Goal: Information Seeking & Learning: Check status

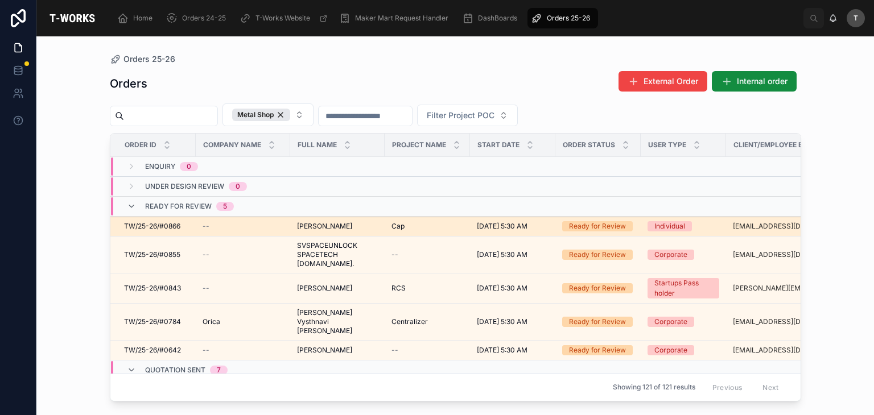
click at [324, 225] on span "[PERSON_NAME]" at bounding box center [324, 226] width 55 height 9
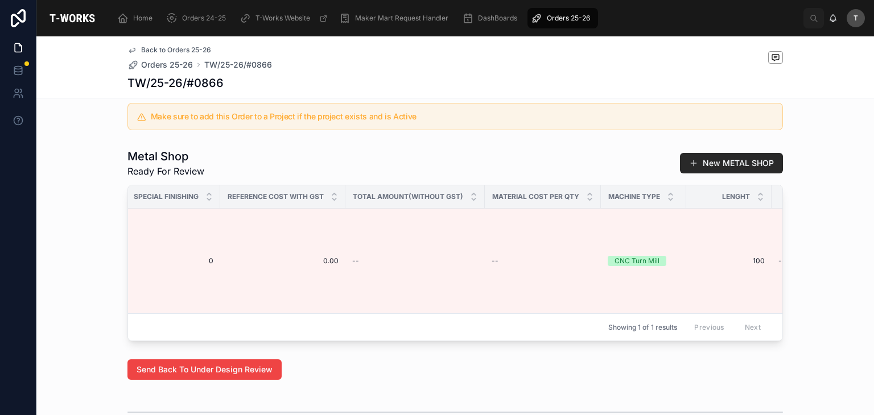
scroll to position [0, 1334]
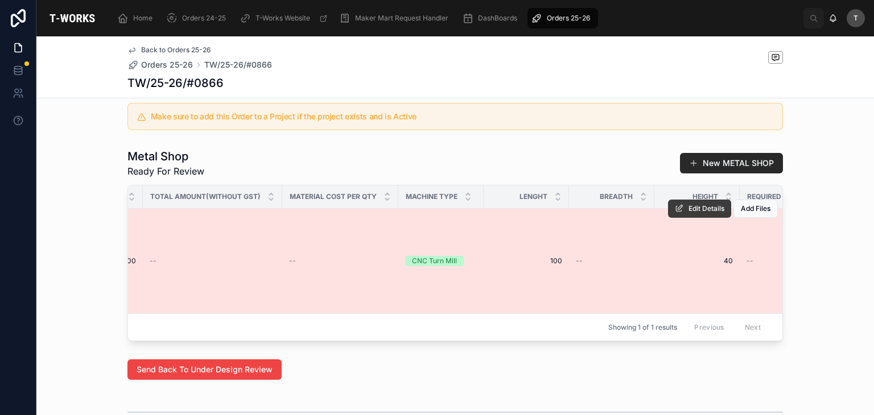
click at [690, 213] on span "Edit Details" at bounding box center [706, 208] width 36 height 9
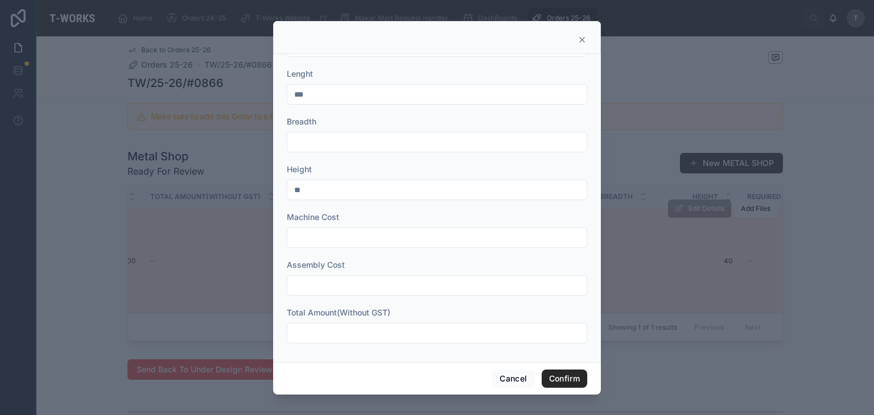
scroll to position [423, 0]
click at [336, 327] on input "text" at bounding box center [436, 333] width 299 height 16
click at [365, 329] on input "text" at bounding box center [436, 333] width 299 height 16
type input "*****"
click at [555, 374] on button "Confirm" at bounding box center [563, 379] width 45 height 18
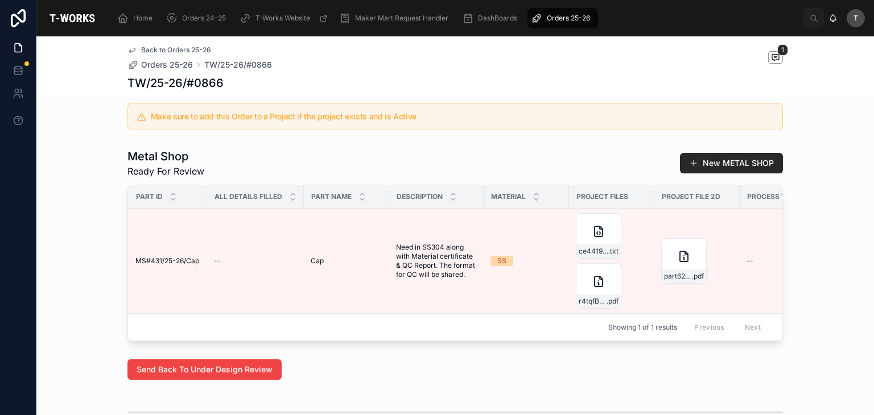
scroll to position [0, 0]
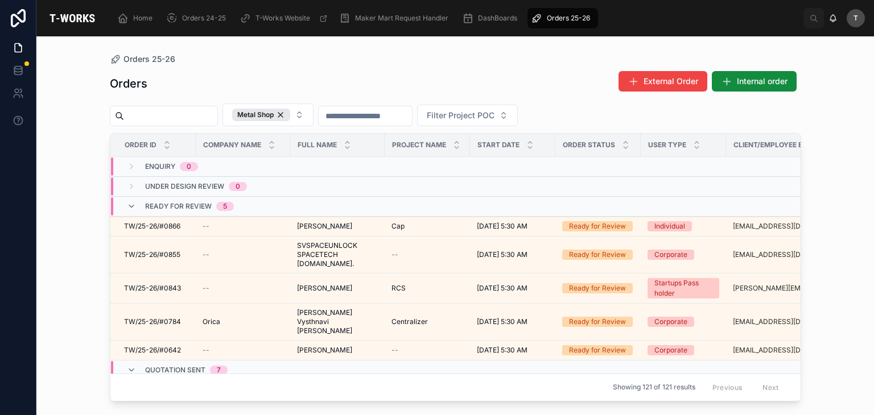
click at [404, 88] on div "Orders External Order Internal order" at bounding box center [455, 84] width 691 height 26
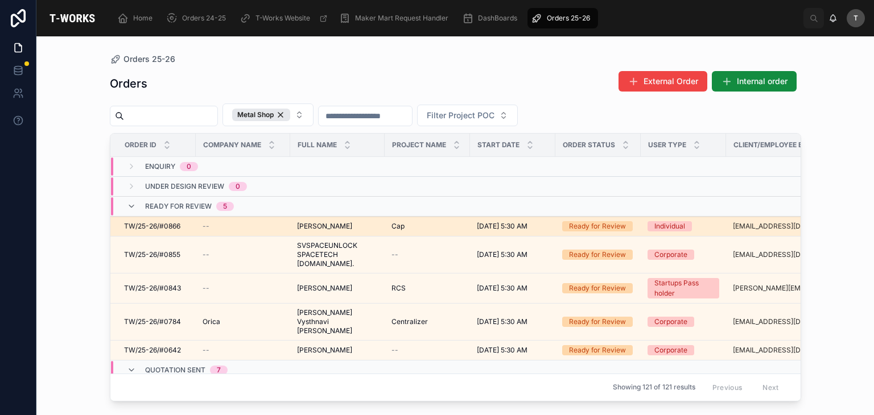
click at [338, 225] on span "[PERSON_NAME]" at bounding box center [324, 226] width 55 height 9
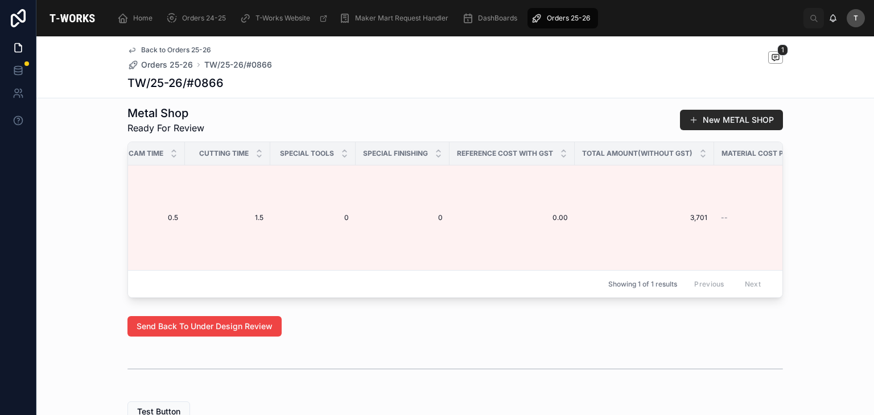
scroll to position [548, 0]
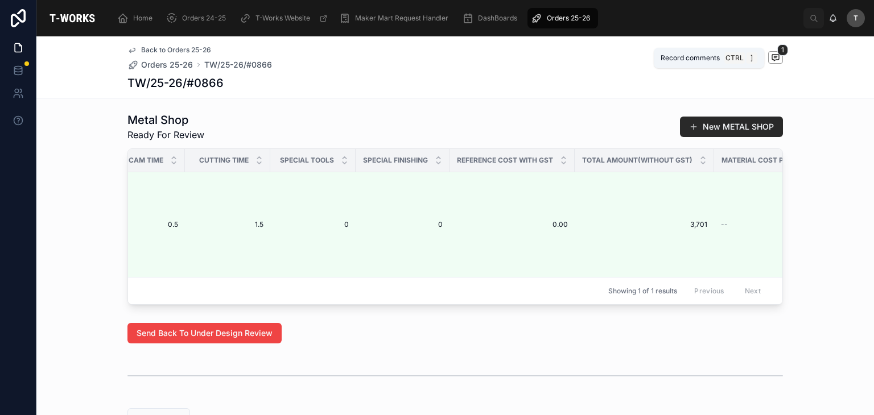
click at [775, 59] on icon at bounding box center [775, 57] width 9 height 9
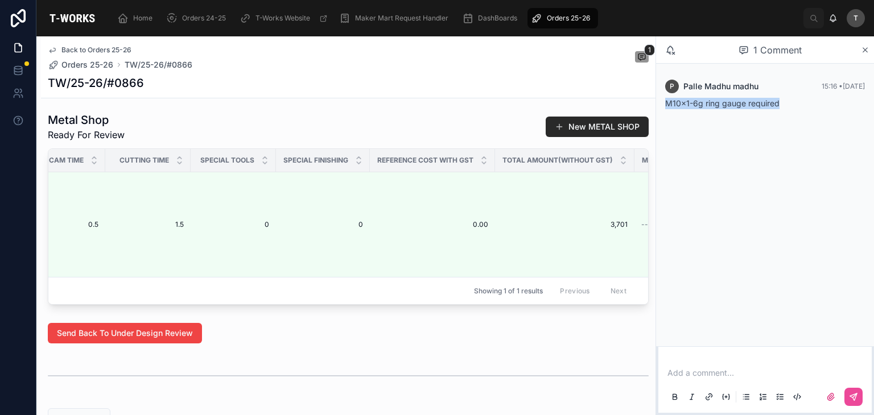
drag, startPoint x: 665, startPoint y: 103, endPoint x: 780, endPoint y: 100, distance: 115.5
click at [780, 100] on div "M10x1-6g ring gauge required" at bounding box center [765, 103] width 200 height 11
copy span "M10x1-6g ring gauge required"
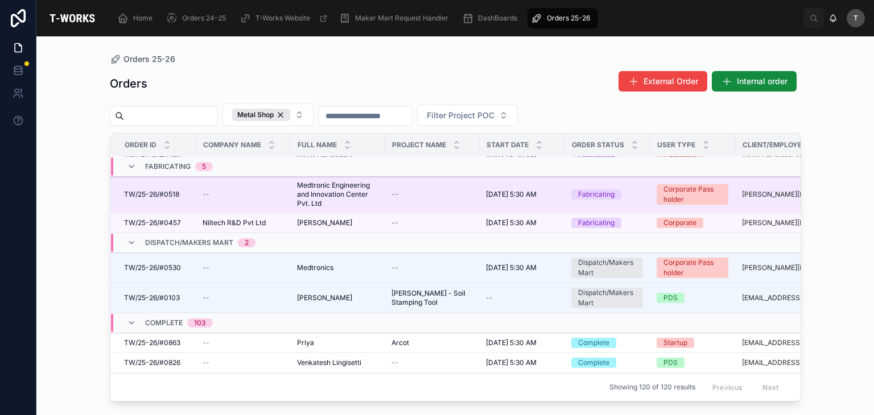
scroll to position [350, 0]
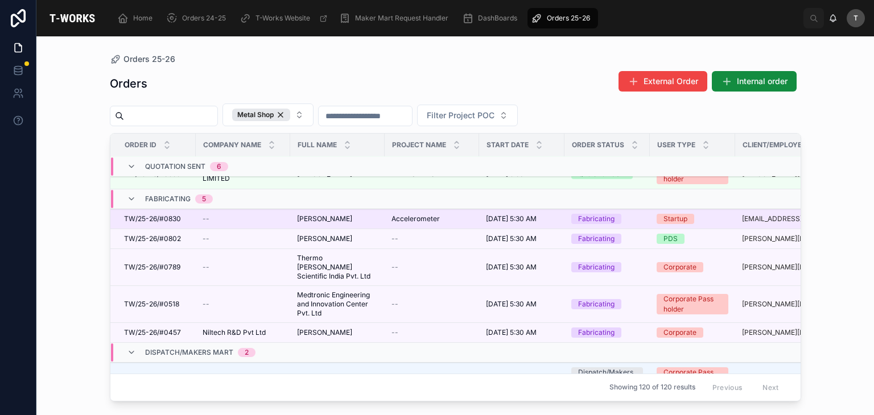
click at [331, 214] on span "[PERSON_NAME]" at bounding box center [324, 218] width 55 height 9
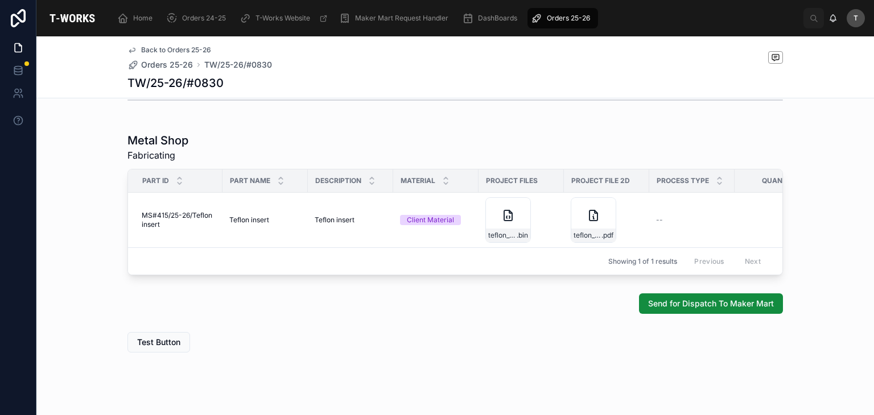
scroll to position [601, 0]
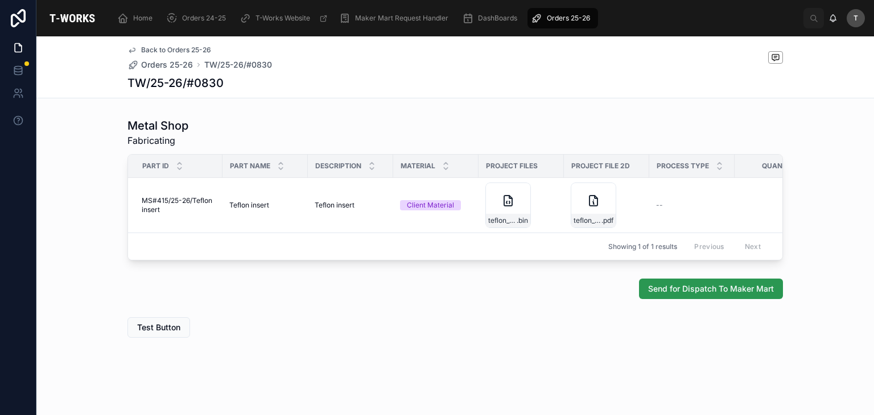
click at [680, 286] on span "Send for Dispatch To Maker Mart" at bounding box center [711, 288] width 126 height 11
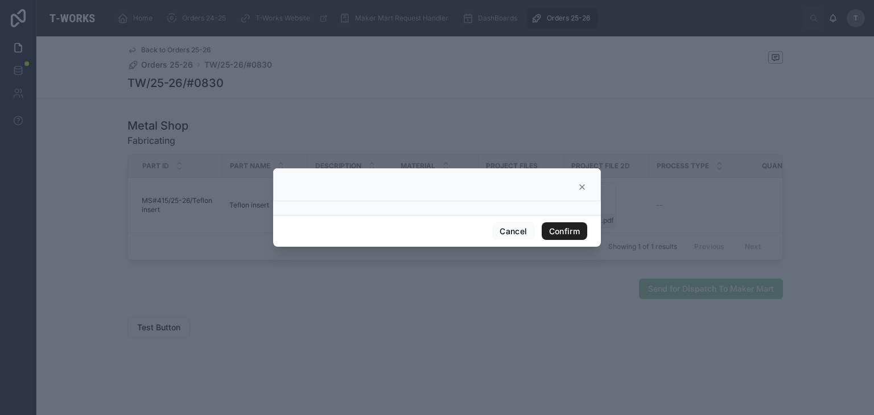
click at [575, 233] on button "Confirm" at bounding box center [563, 231] width 45 height 18
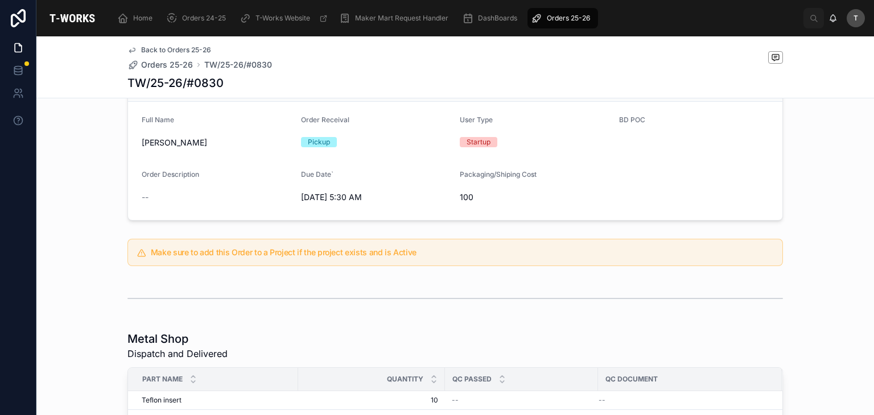
scroll to position [0, 0]
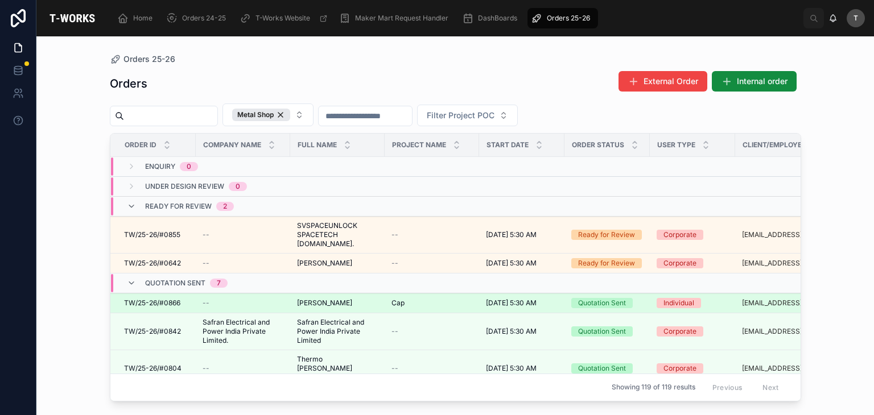
click at [337, 299] on span "[PERSON_NAME]" at bounding box center [324, 303] width 55 height 9
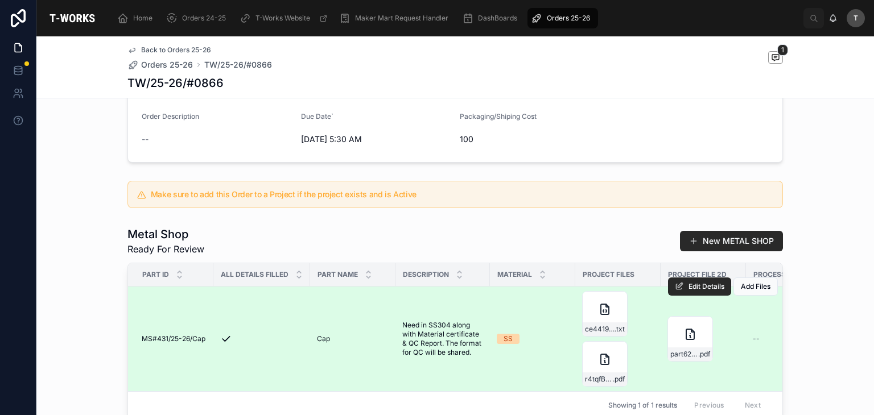
scroll to position [341, 0]
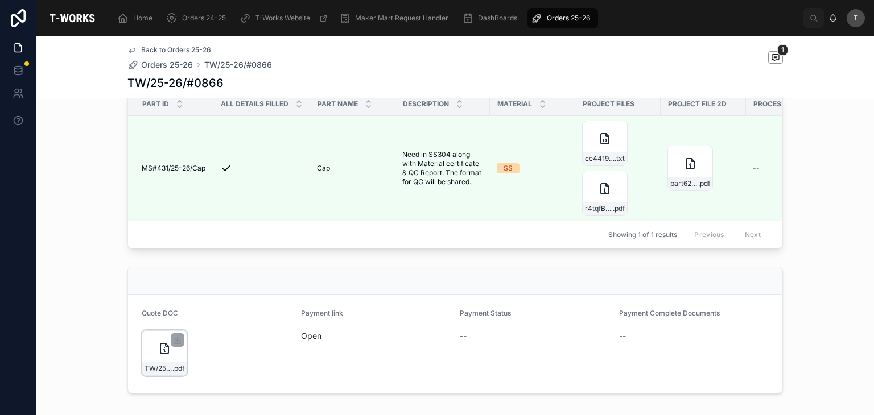
click at [166, 374] on div "TW/25-26/#0866 .pdf" at bounding box center [164, 352] width 45 height 45
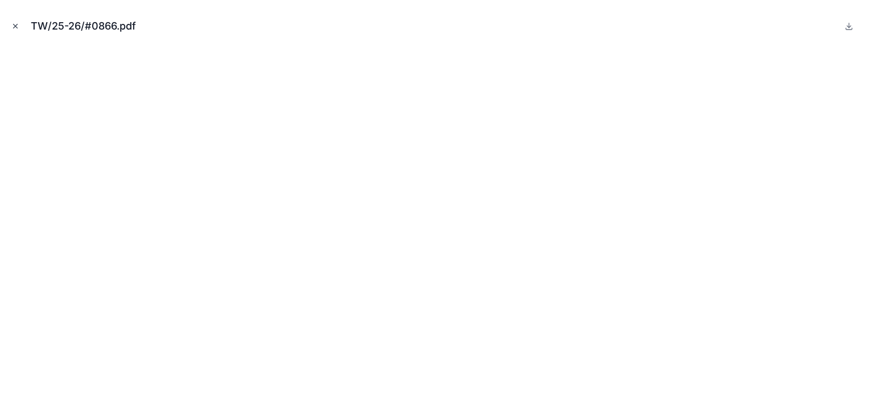
click at [19, 22] on icon "Close modal" at bounding box center [15, 26] width 8 height 8
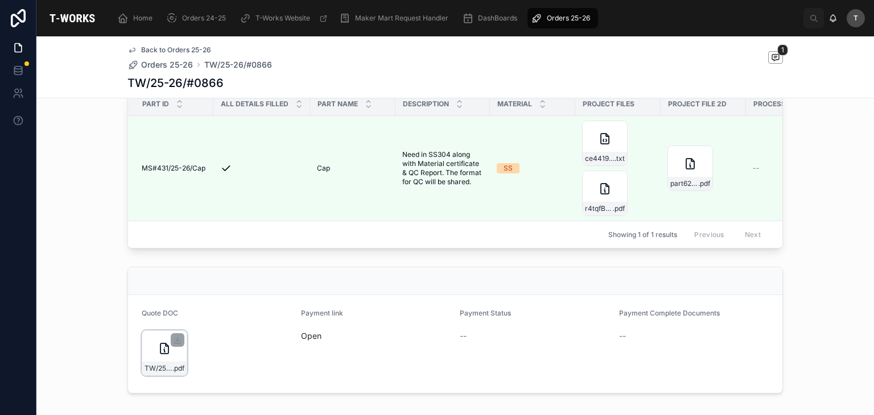
drag, startPoint x: 172, startPoint y: 355, endPoint x: 180, endPoint y: 358, distance: 8.5
click at [173, 345] on icon at bounding box center [177, 340] width 9 height 9
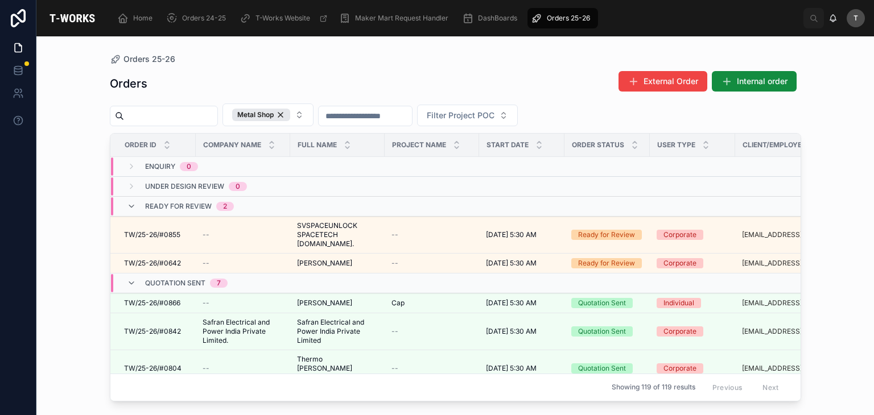
click at [340, 78] on div "Orders External Order Internal order" at bounding box center [455, 84] width 691 height 26
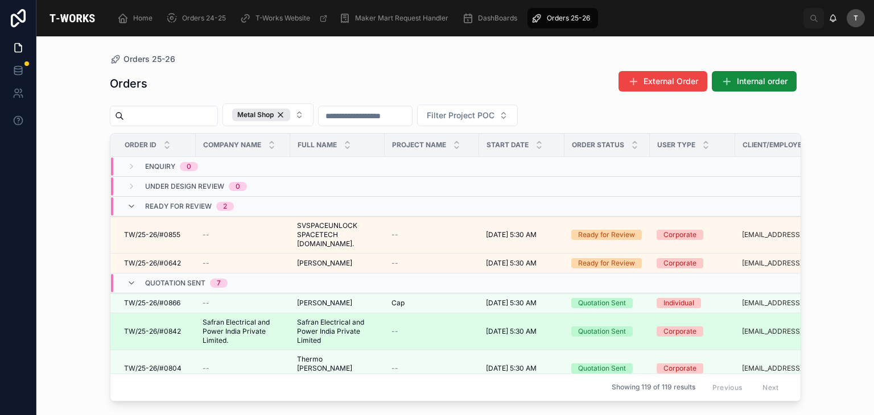
click at [312, 319] on span "Safran Electrical and Power India Private Limited" at bounding box center [337, 331] width 81 height 27
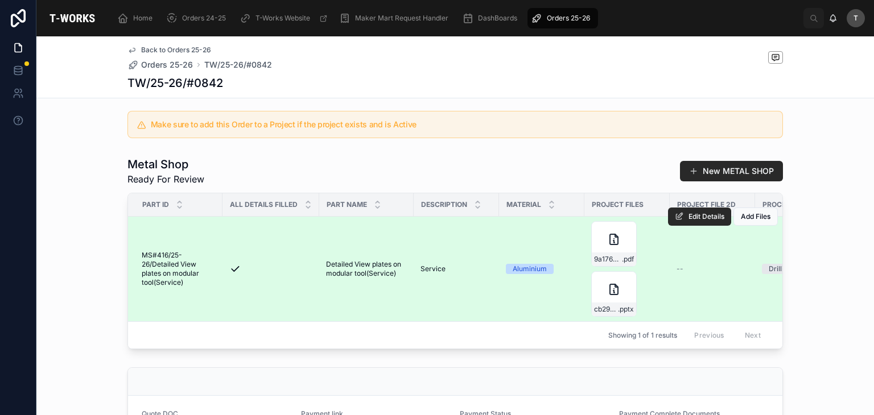
scroll to position [225, 0]
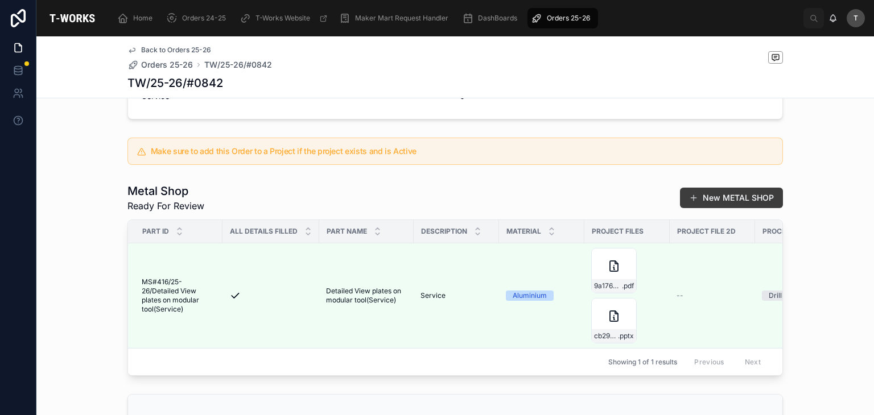
click at [730, 201] on button "New METAL SHOP" at bounding box center [731, 198] width 103 height 20
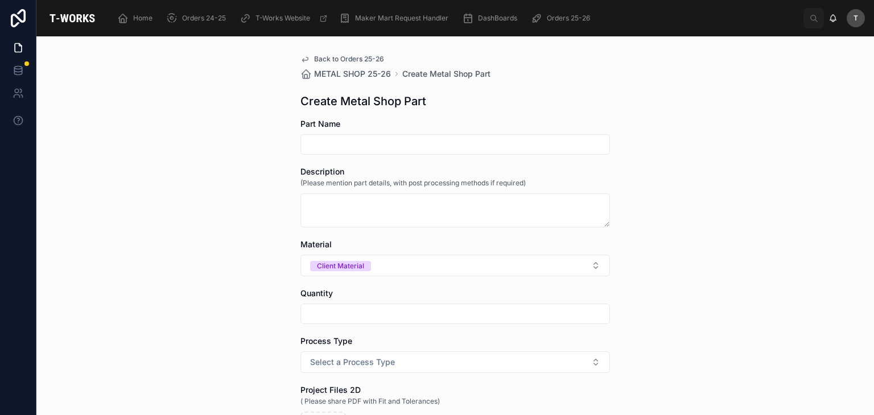
click at [386, 151] on input "text" at bounding box center [455, 144] width 308 height 16
paste input "**********"
drag, startPoint x: 419, startPoint y: 142, endPoint x: 403, endPoint y: 145, distance: 16.7
click at [403, 145] on input "**********" at bounding box center [455, 144] width 308 height 16
click at [351, 146] on input "**********" at bounding box center [455, 144] width 308 height 16
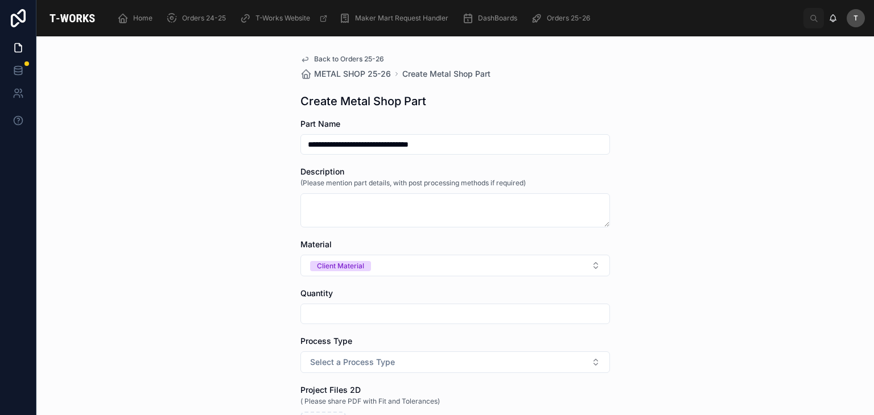
type input "**********"
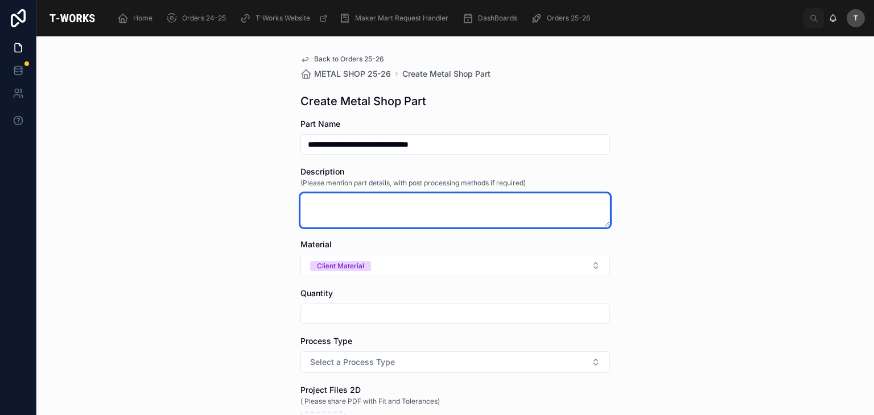
click at [409, 220] on textarea at bounding box center [454, 210] width 309 height 34
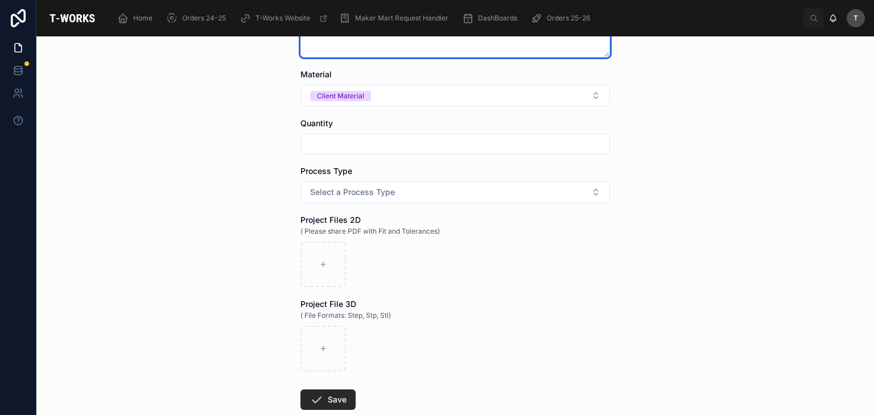
scroll to position [171, 0]
type textarea "**********"
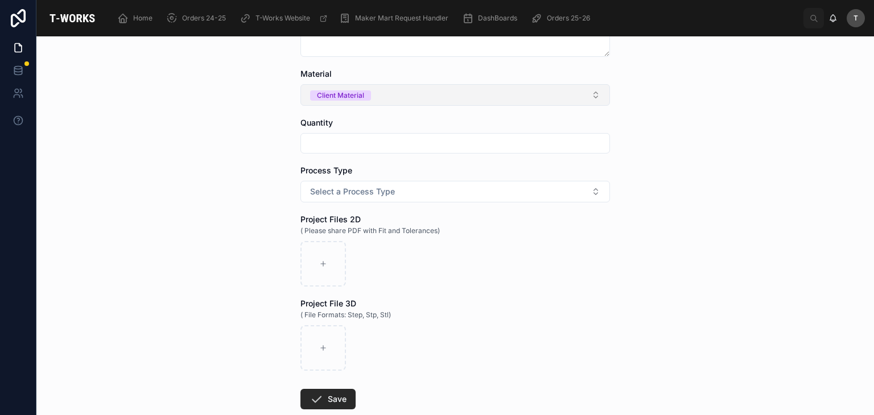
click at [335, 88] on button "Client Material" at bounding box center [454, 95] width 309 height 22
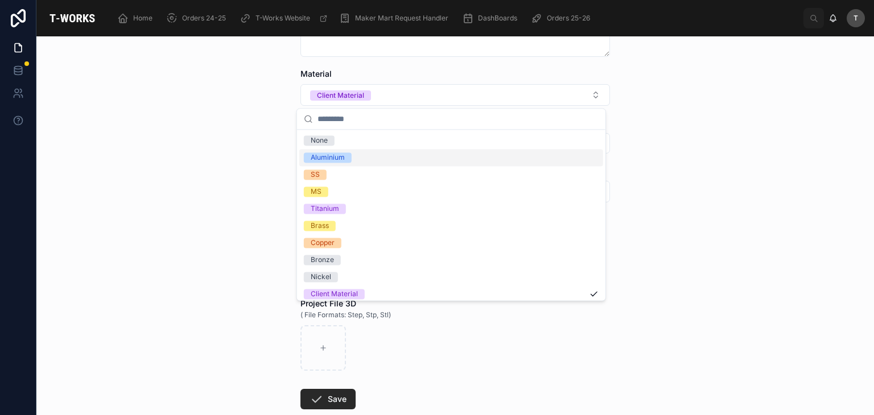
click at [336, 164] on div "Aluminium" at bounding box center [451, 157] width 304 height 17
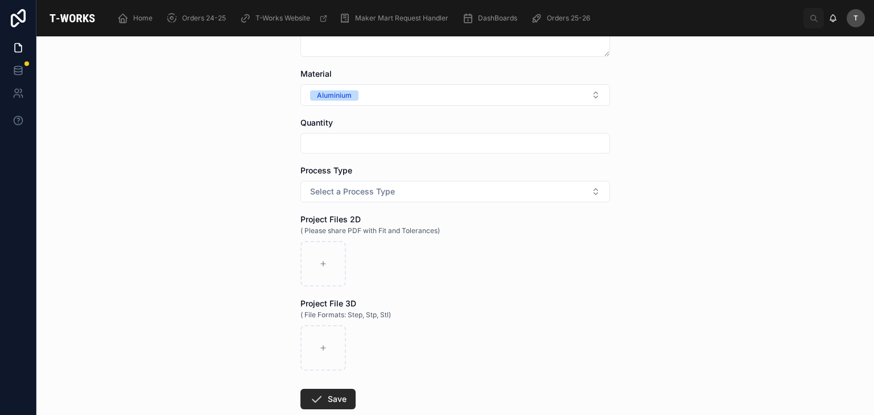
click at [348, 139] on input "text" at bounding box center [455, 143] width 308 height 16
type input "**"
click at [341, 189] on span "Select a Process Type" at bounding box center [352, 191] width 85 height 11
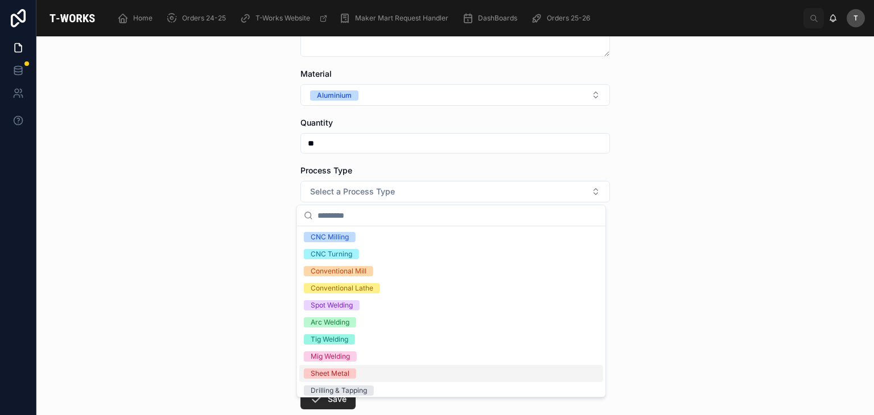
click at [335, 371] on div "Sheet Metal" at bounding box center [330, 374] width 39 height 10
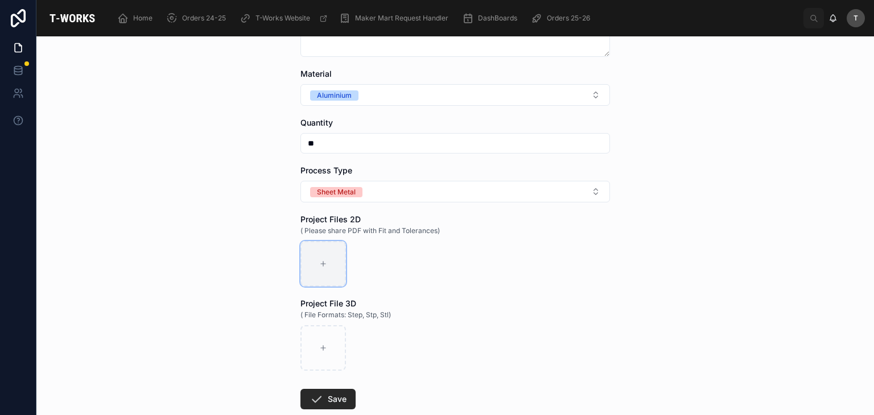
click at [339, 274] on div at bounding box center [322, 263] width 45 height 45
type input "**********"
click at [322, 253] on icon "button" at bounding box center [324, 251] width 5 height 5
click at [346, 232] on icon "button" at bounding box center [344, 230] width 9 height 9
click at [327, 262] on div at bounding box center [322, 263] width 45 height 45
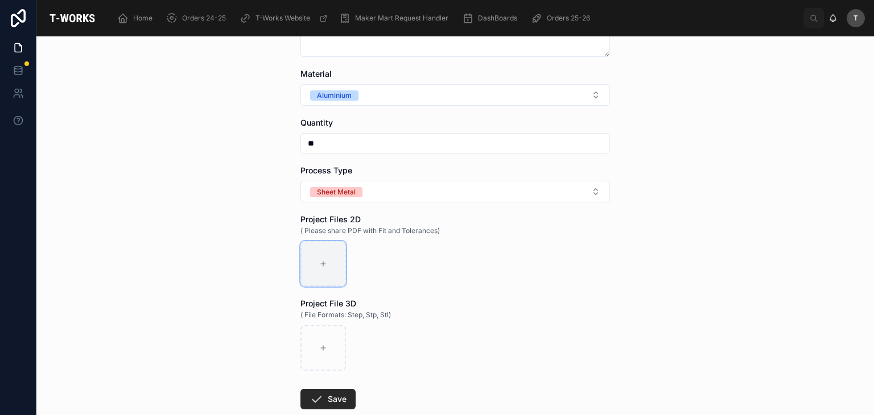
type input "**********"
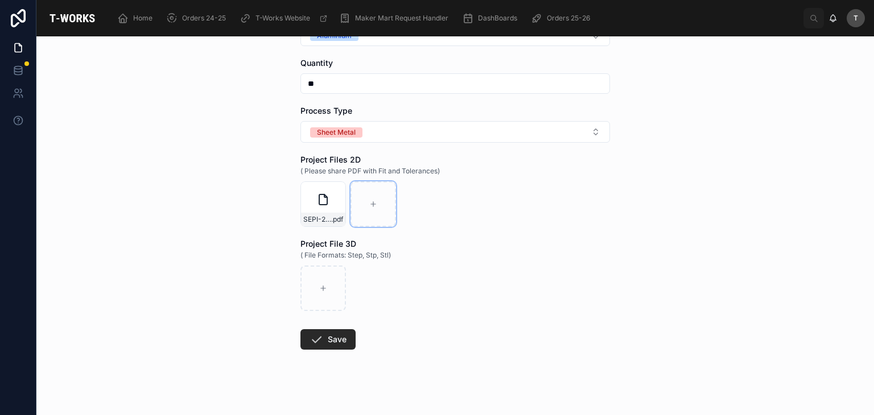
scroll to position [238, 0]
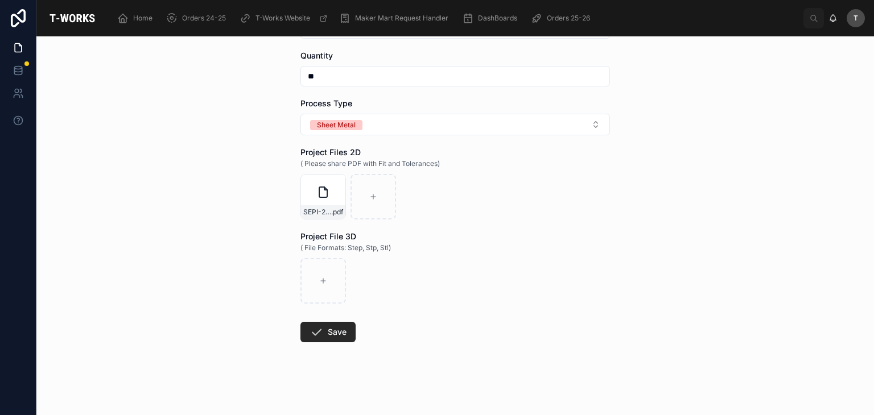
click at [332, 344] on form "**********" at bounding box center [454, 148] width 309 height 535
click at [330, 338] on button "Save" at bounding box center [327, 332] width 55 height 20
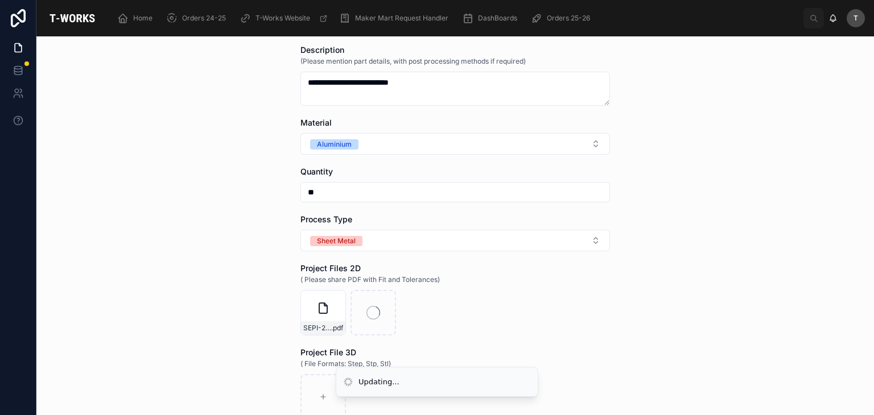
scroll to position [0, 0]
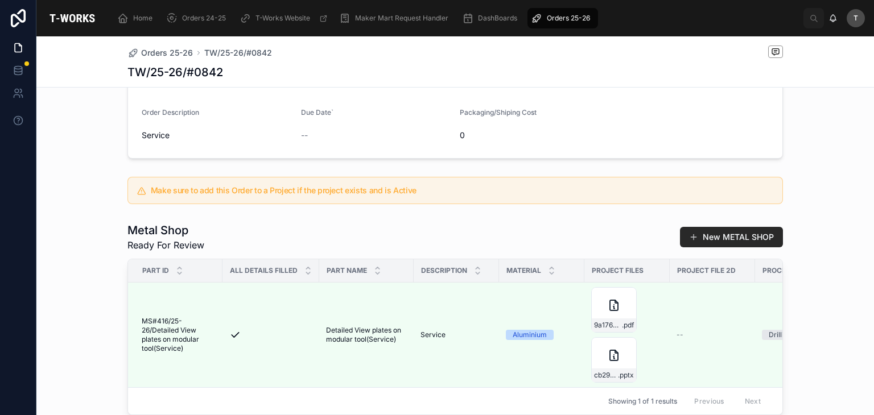
scroll to position [171, 0]
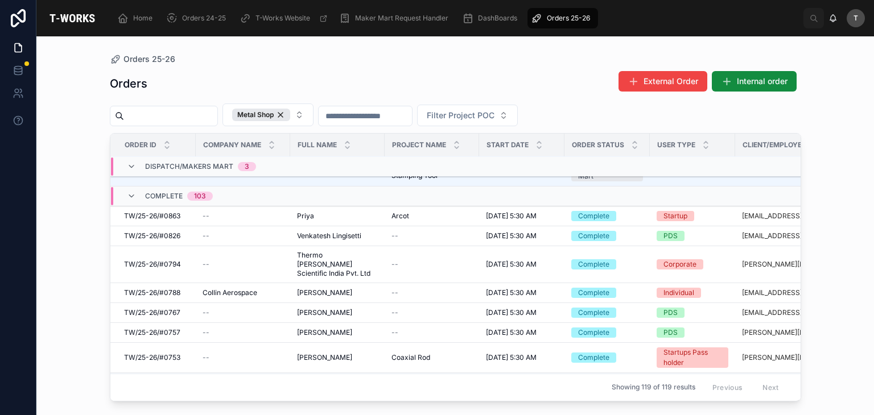
scroll to position [518, 0]
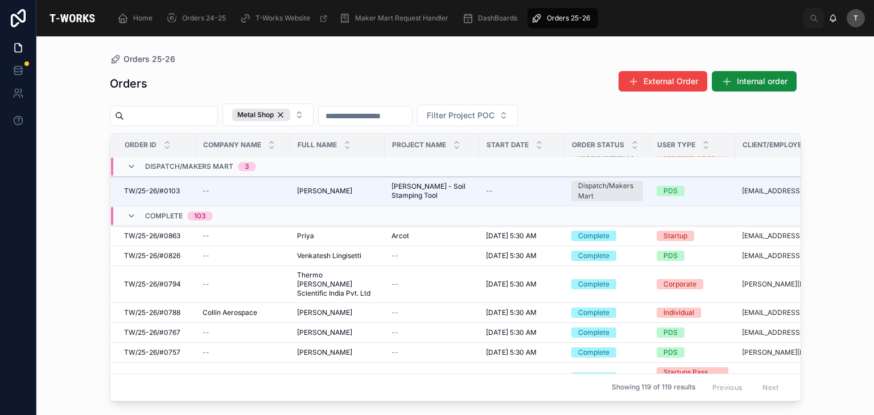
click at [216, 117] on input "text" at bounding box center [170, 116] width 93 height 16
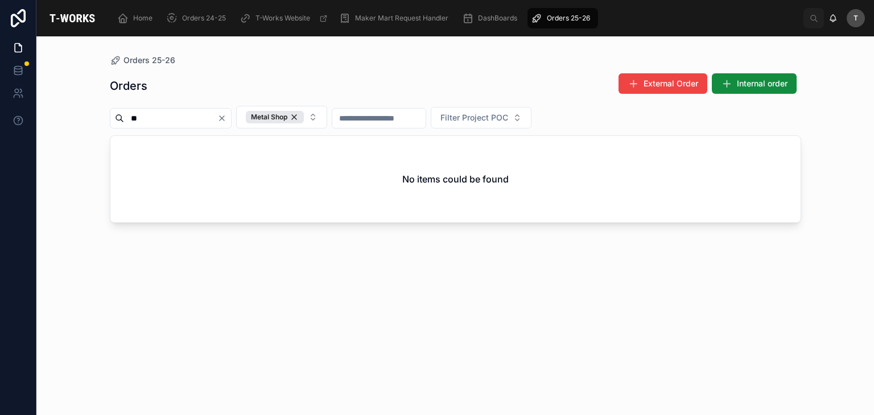
type input "*"
click at [226, 85] on div "Orders External Order Internal order" at bounding box center [455, 86] width 691 height 26
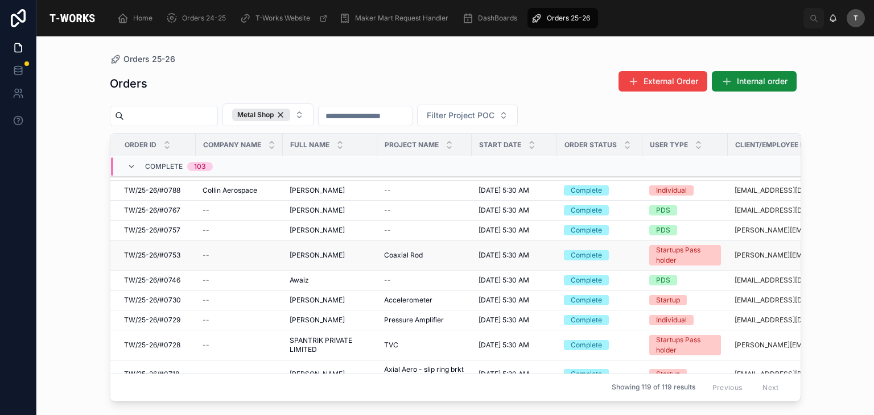
scroll to position [569, 0]
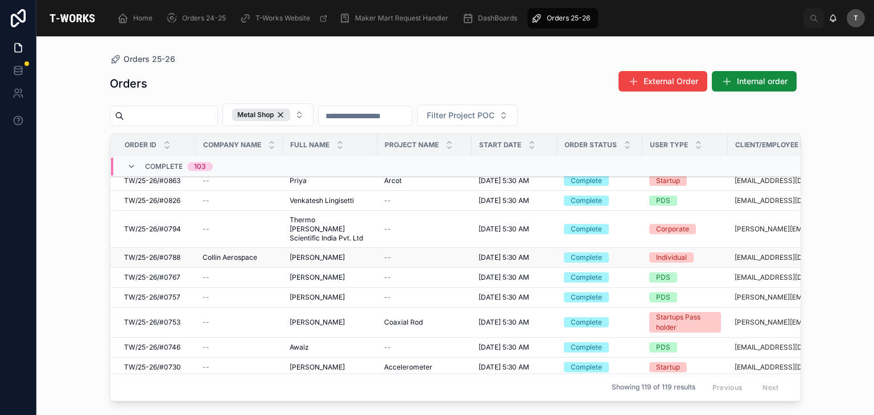
click at [166, 253] on span "TW/25-26/#0788" at bounding box center [152, 257] width 56 height 9
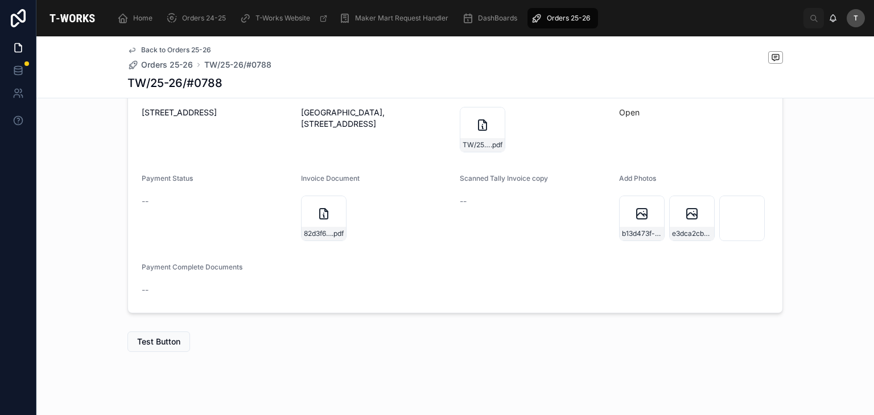
scroll to position [413, 0]
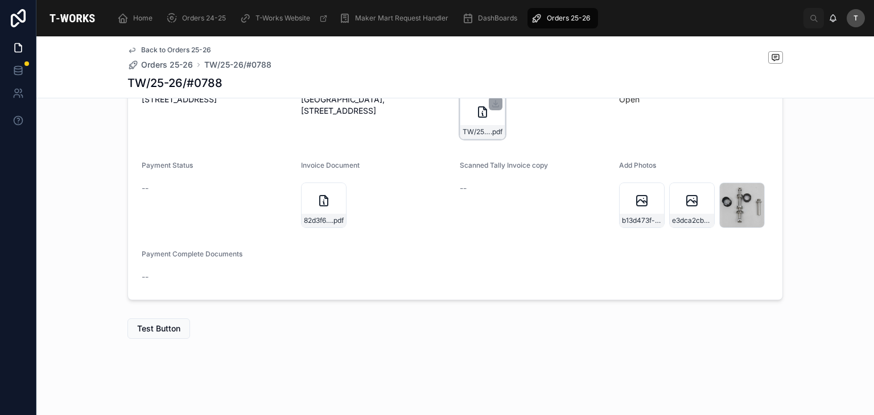
click at [487, 125] on div "TW/25-26/#0788 .pdf" at bounding box center [482, 132] width 44 height 14
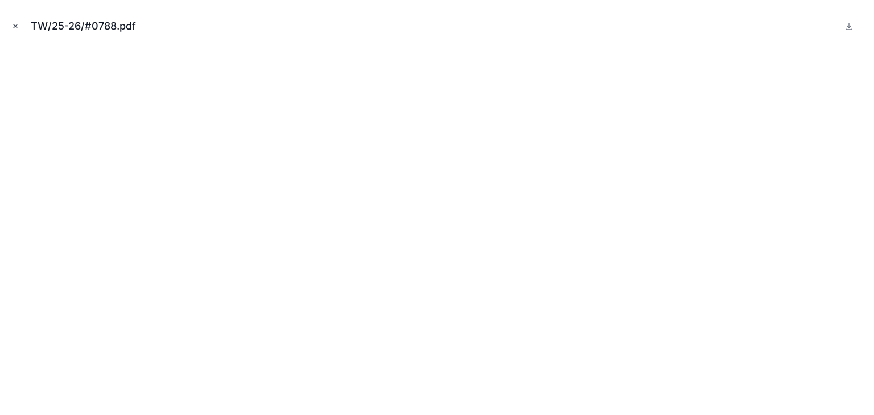
click at [13, 27] on icon "Close modal" at bounding box center [15, 26] width 8 height 8
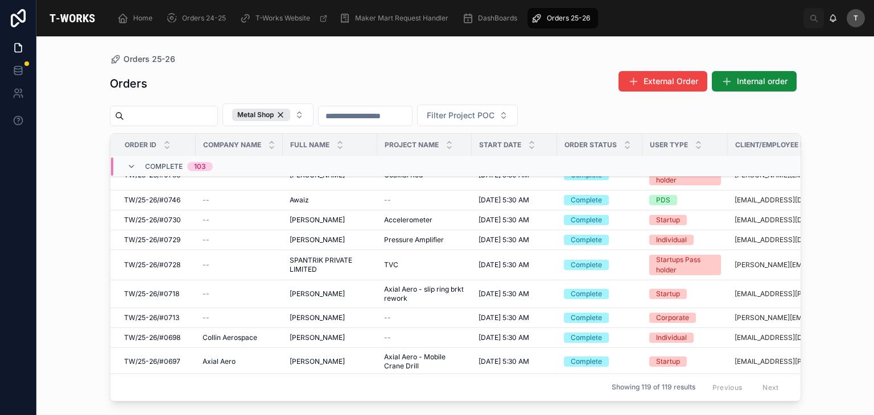
scroll to position [738, 0]
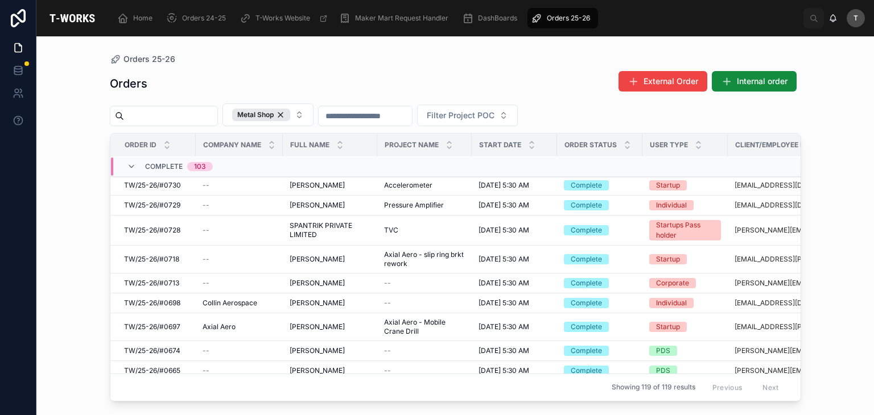
click at [208, 121] on input "text" at bounding box center [170, 116] width 93 height 16
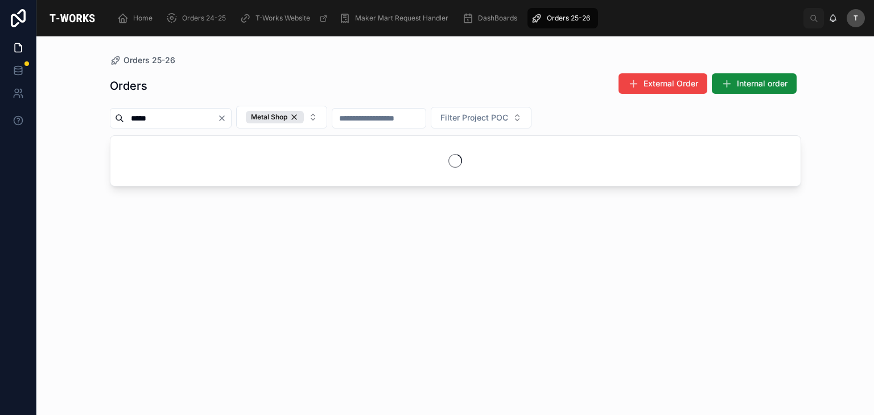
type input "****"
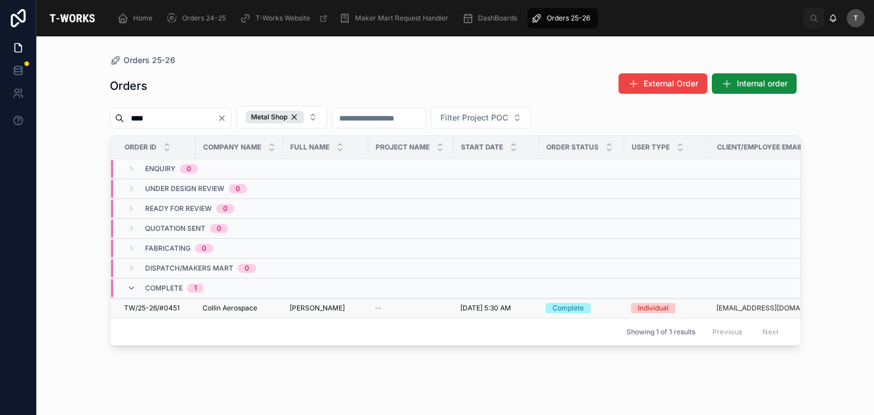
click at [224, 301] on td "Collin Aerospace Collin Aerospace" at bounding box center [239, 309] width 87 height 20
click at [243, 304] on span "Collin Aerospace" at bounding box center [229, 308] width 55 height 9
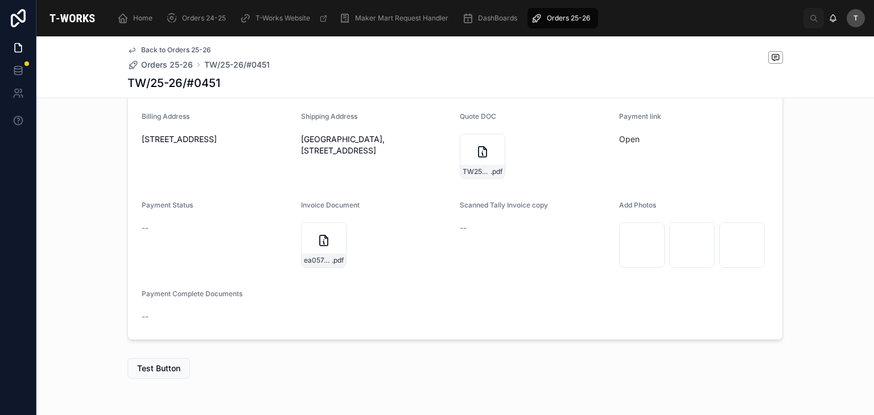
scroll to position [398, 0]
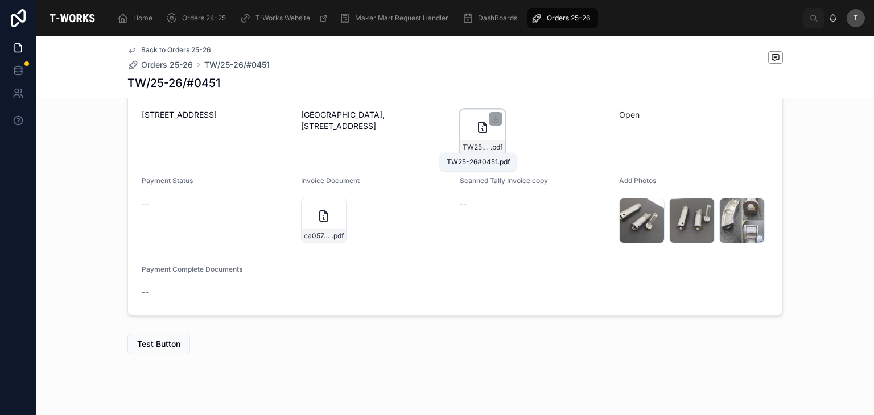
click at [482, 144] on span "TW25-26#0451" at bounding box center [476, 147] width 28 height 9
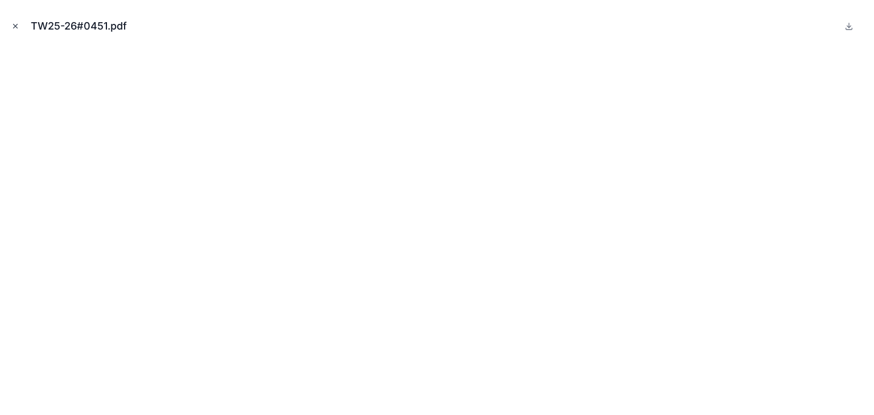
click at [17, 23] on icon "Close modal" at bounding box center [15, 26] width 8 height 8
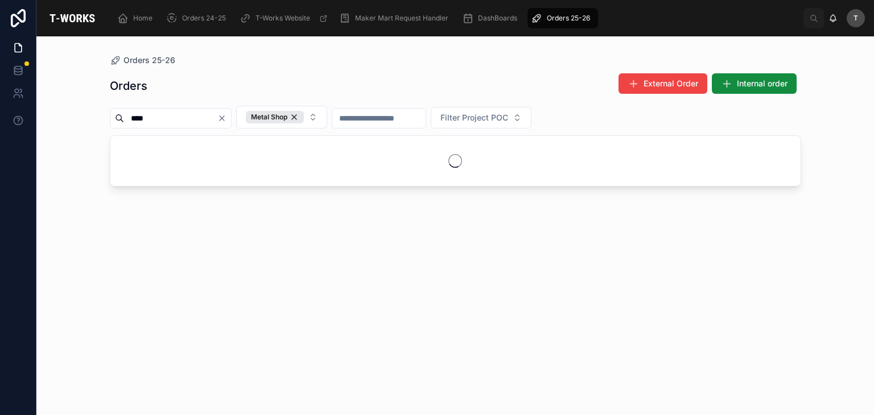
click at [266, 84] on div "Orders External Order Internal order" at bounding box center [455, 86] width 691 height 26
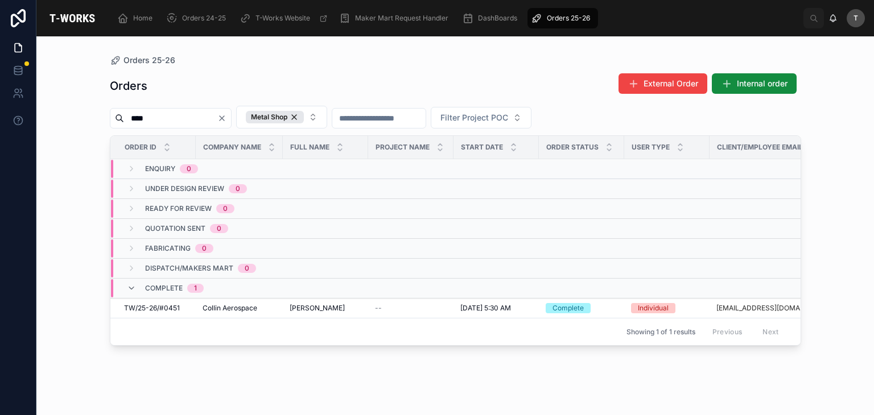
click at [226, 122] on icon "Clear" at bounding box center [221, 118] width 9 height 9
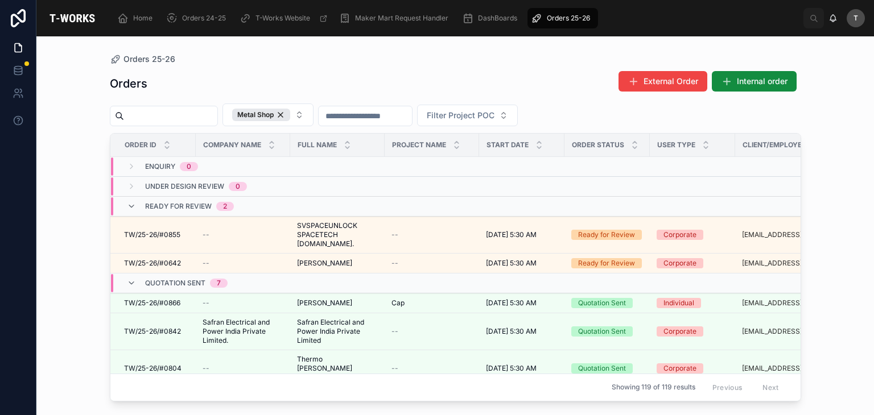
click at [225, 75] on div "Orders External Order Internal order" at bounding box center [455, 84] width 691 height 26
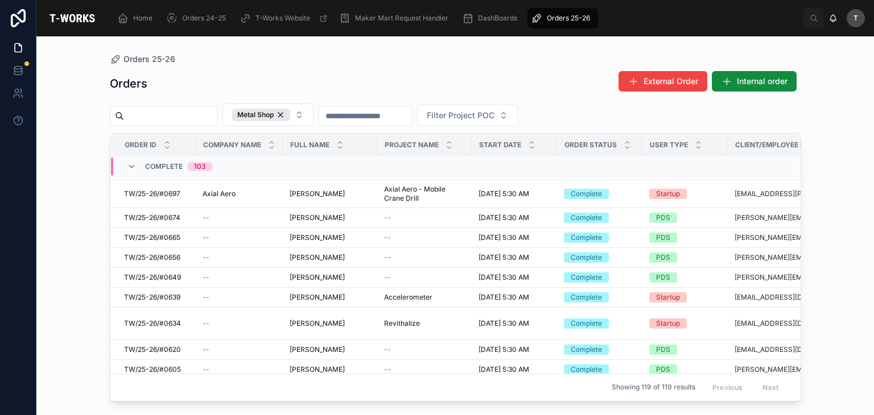
scroll to position [847, 0]
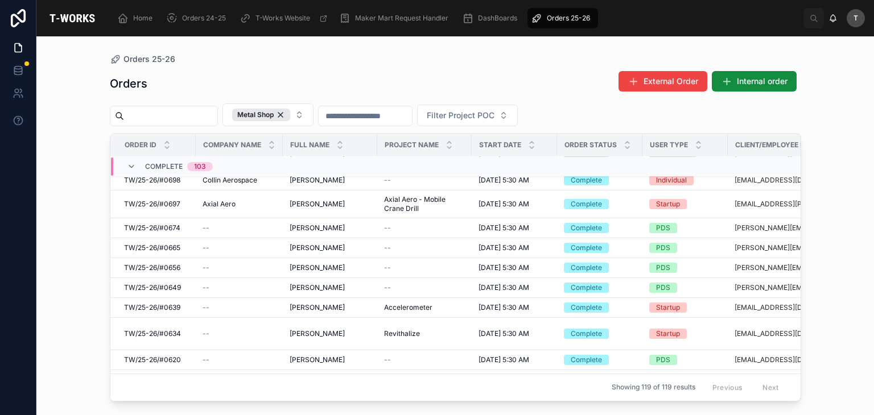
click at [164, 112] on input "text" at bounding box center [170, 116] width 93 height 16
type input "*"
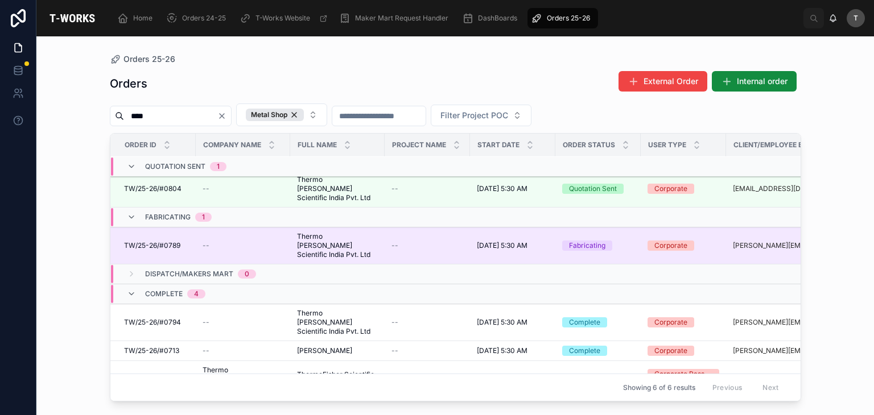
scroll to position [82, 0]
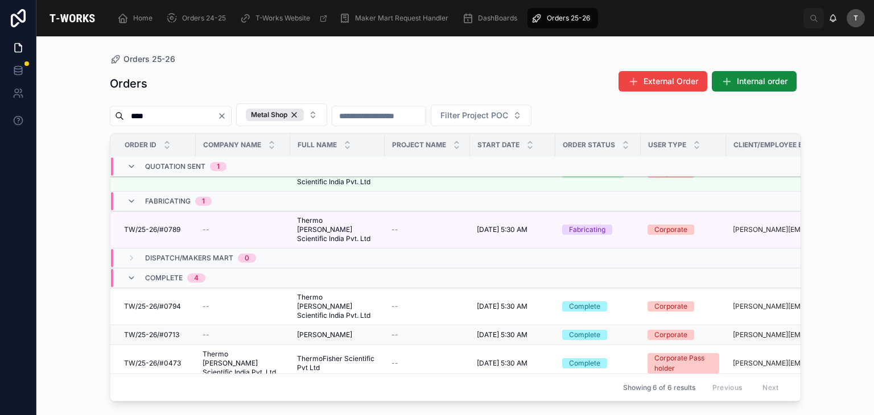
type input "****"
click at [167, 330] on span "TW/25-26/#0713" at bounding box center [151, 334] width 55 height 9
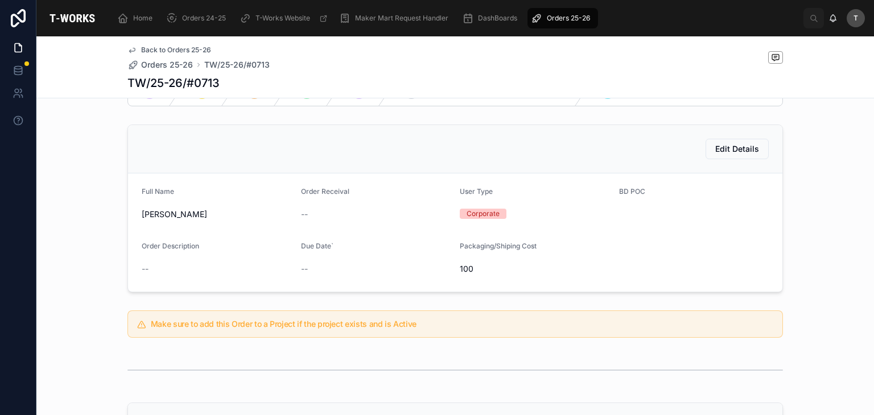
scroll to position [284, 0]
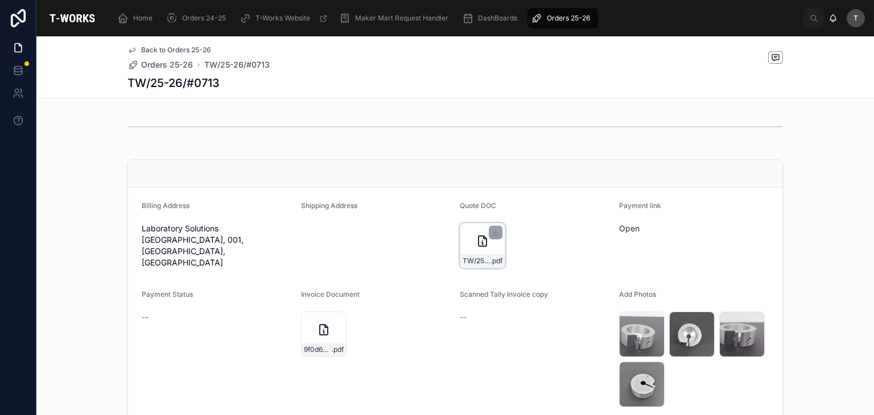
click at [479, 238] on icon at bounding box center [482, 241] width 14 height 14
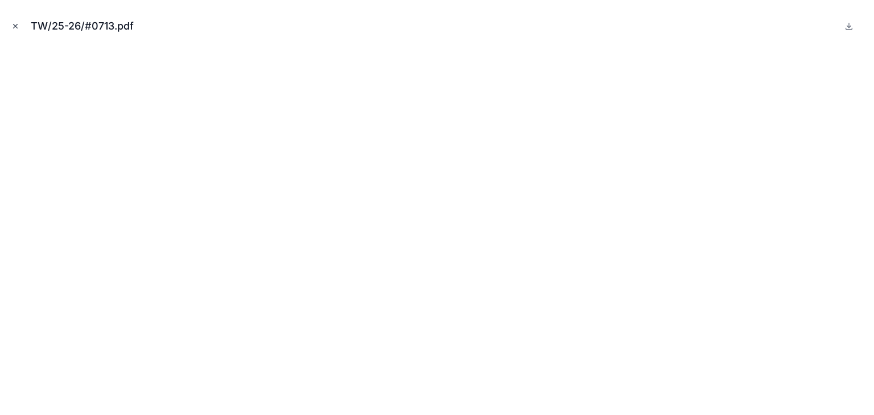
click at [16, 28] on icon "Close modal" at bounding box center [15, 26] width 8 height 8
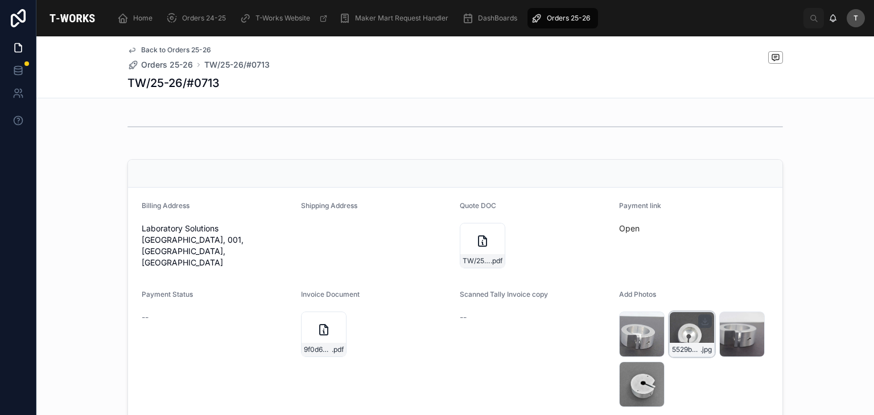
click at [689, 341] on div "5529b6d9-6799-4f65-8e92-19ffb471e586-20250811_145035 .jpg" at bounding box center [691, 334] width 45 height 45
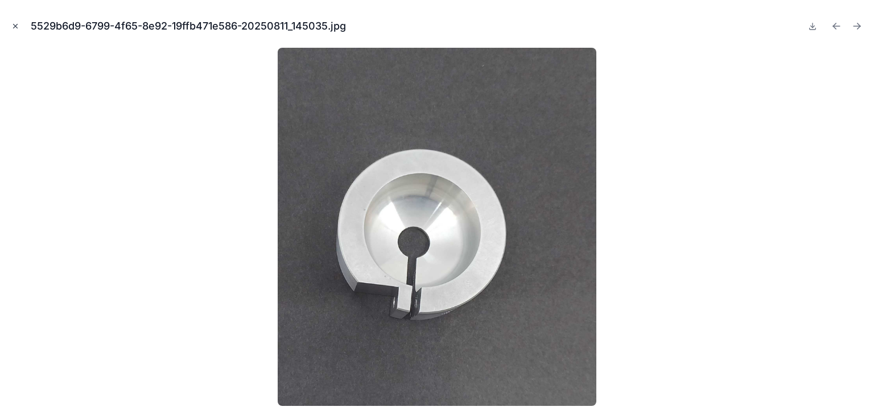
click at [16, 23] on icon "Close modal" at bounding box center [15, 26] width 8 height 8
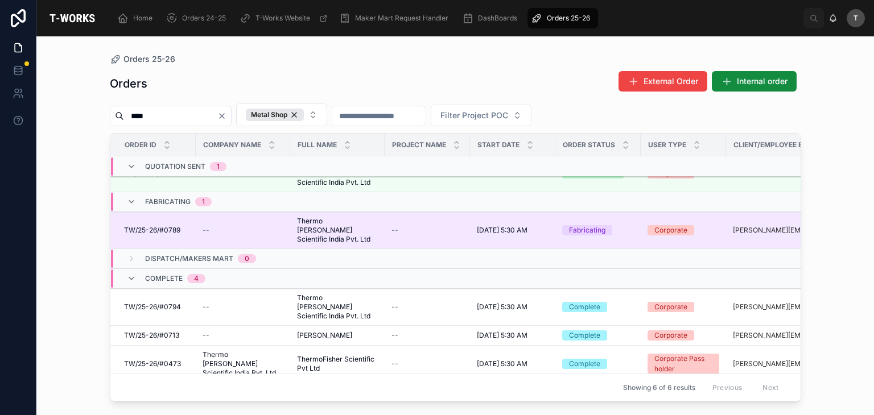
scroll to position [82, 0]
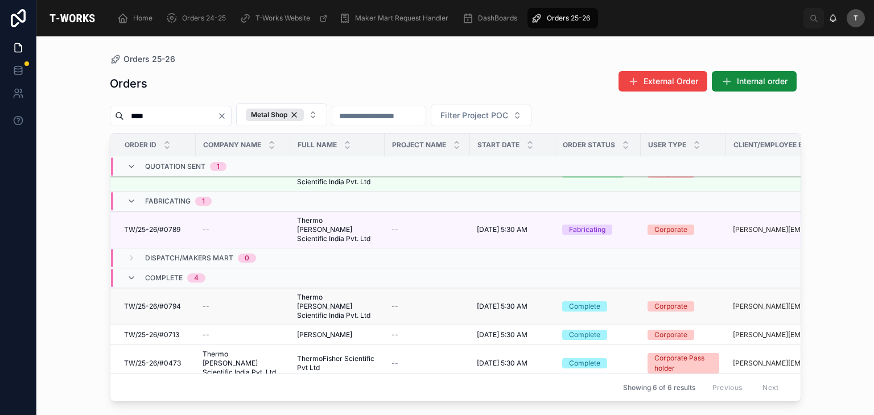
click at [180, 302] on div "TW/25-26/#0794 TW/25-26/#0794" at bounding box center [156, 306] width 65 height 9
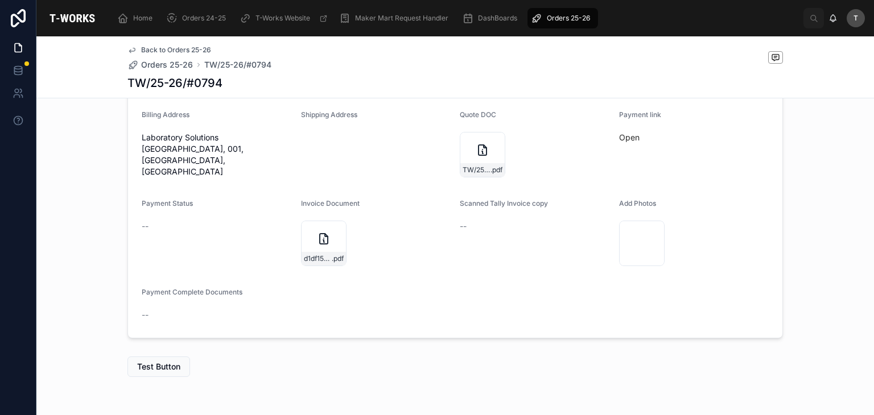
scroll to position [398, 0]
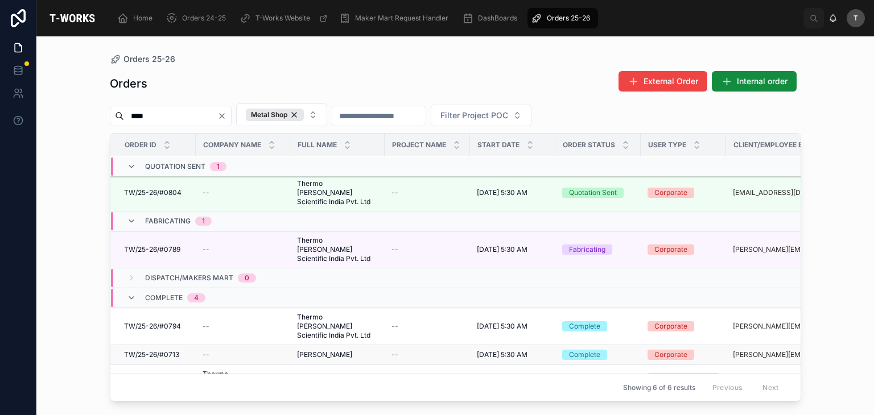
scroll to position [82, 0]
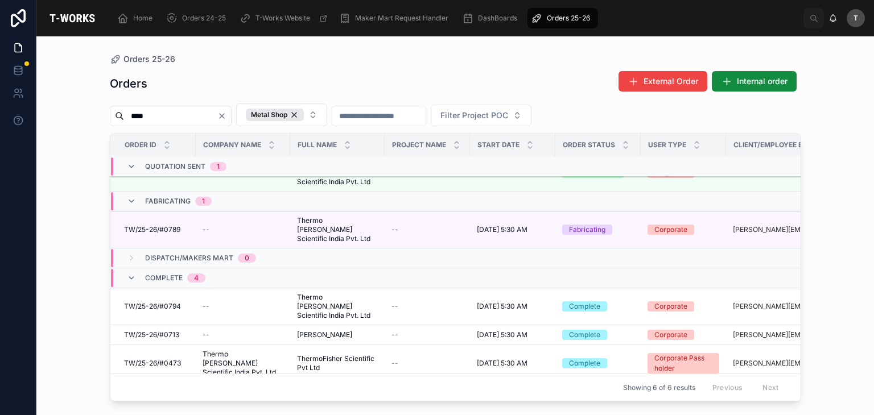
click at [313, 387] on span "Sudheer Kurmala" at bounding box center [324, 391] width 55 height 9
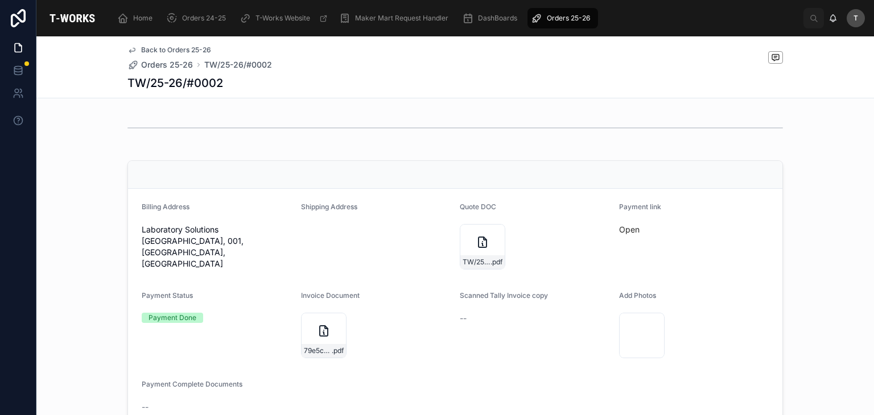
scroll to position [284, 0]
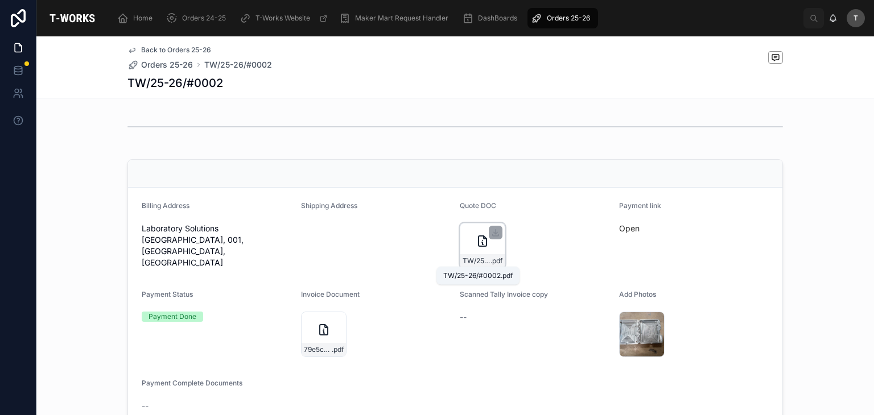
click at [471, 249] on div "TW/25-26/#0002 .pdf" at bounding box center [482, 245] width 45 height 45
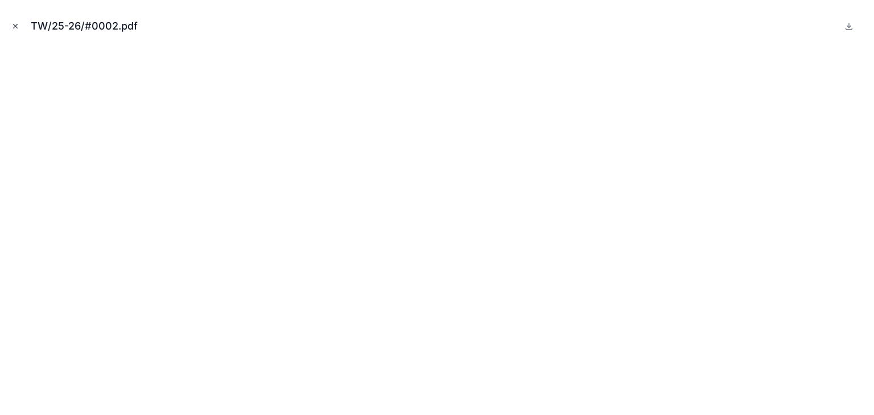
click at [18, 27] on icon "Close modal" at bounding box center [15, 26] width 8 height 8
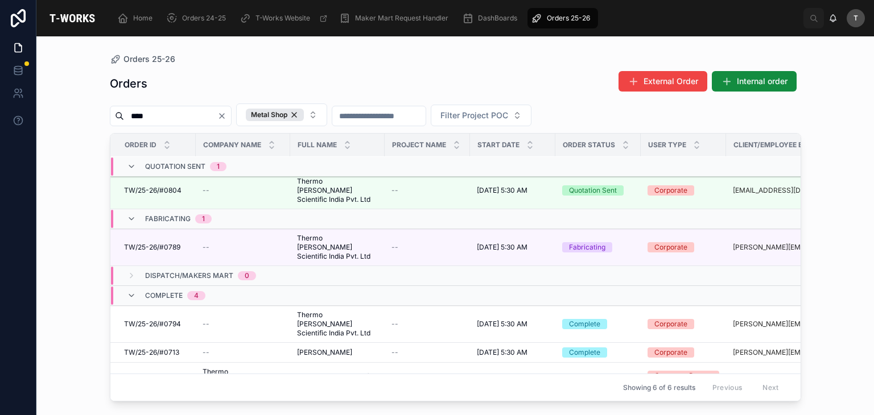
scroll to position [82, 0]
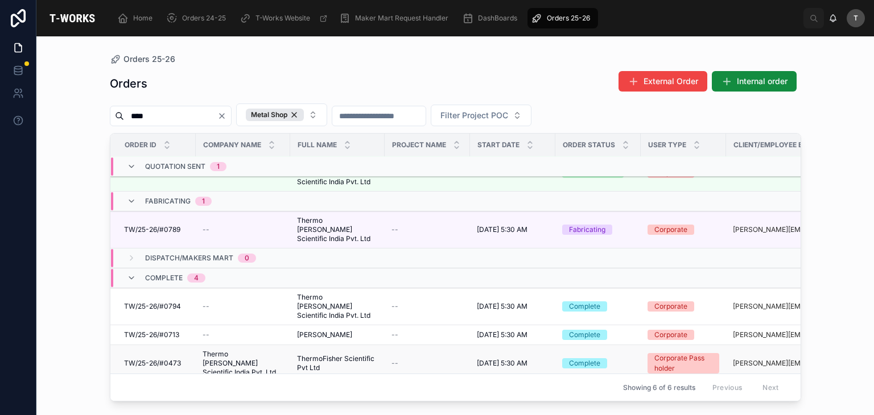
click at [225, 350] on span "Thermo [PERSON_NAME] Scientific India Pvt. Ltd" at bounding box center [242, 363] width 81 height 27
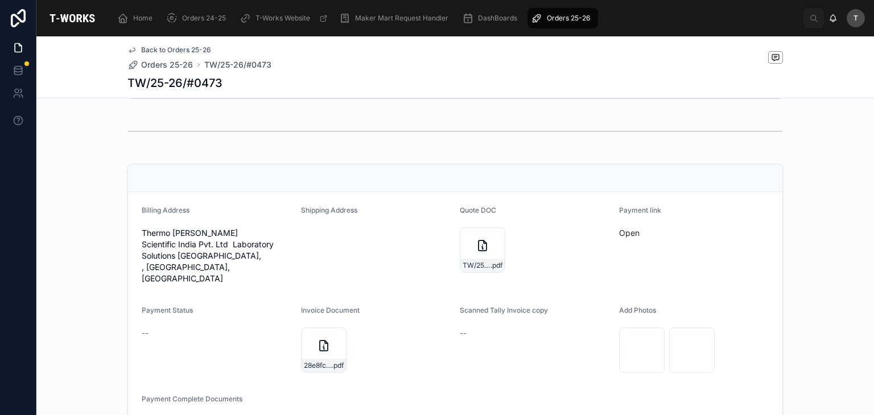
scroll to position [284, 0]
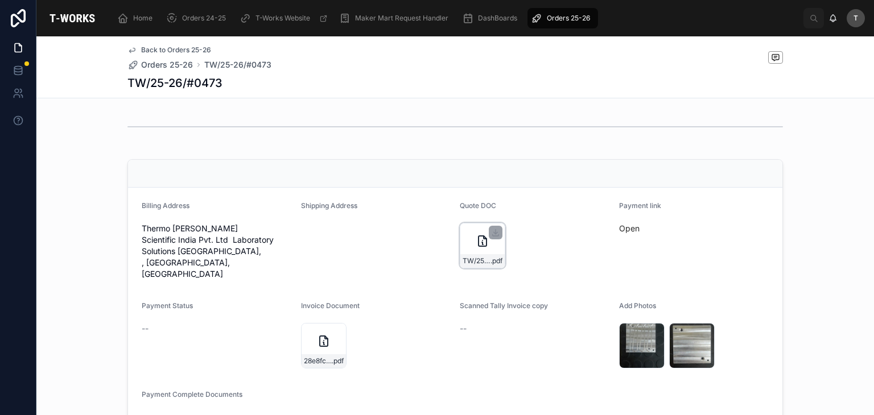
click at [494, 251] on div "TW/25-26/#0473 .pdf" at bounding box center [482, 245] width 45 height 45
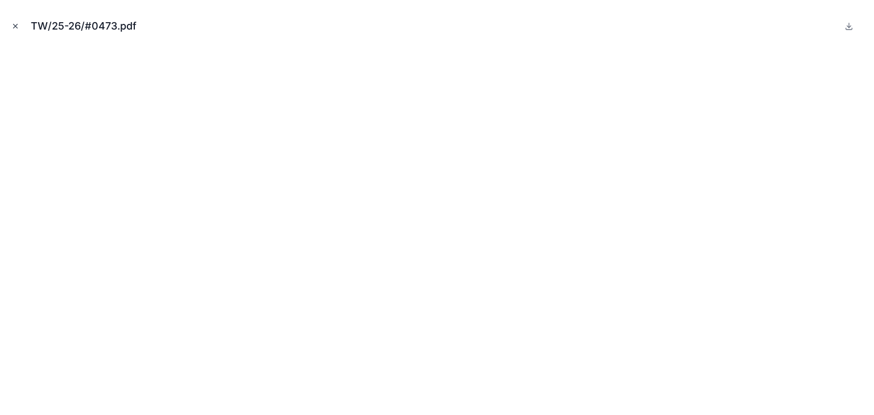
click at [9, 26] on button "Close modal" at bounding box center [15, 26] width 13 height 13
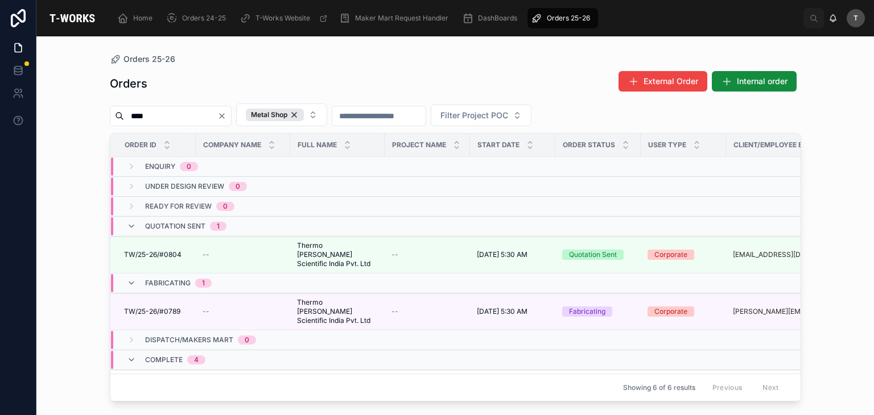
click at [226, 117] on icon "Clear" at bounding box center [221, 115] width 9 height 9
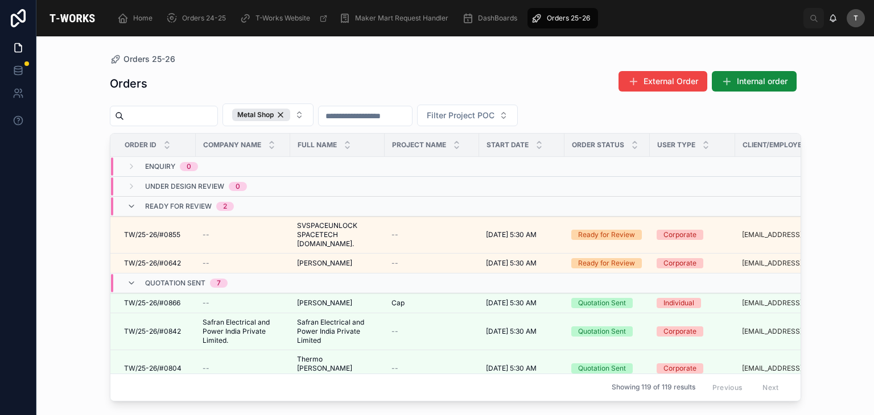
click at [162, 113] on input "text" at bounding box center [170, 116] width 93 height 16
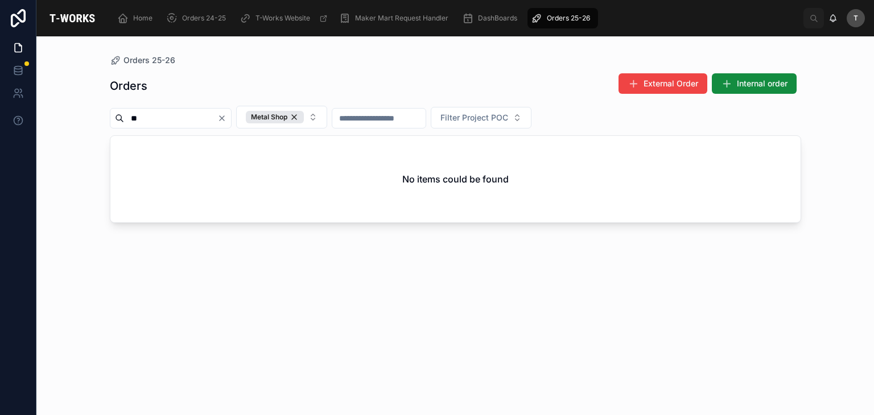
type input "*"
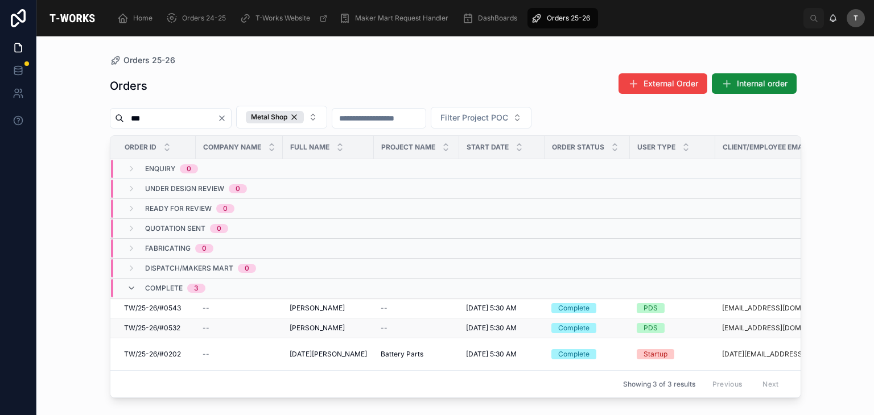
scroll to position [3, 0]
type input "***"
click at [173, 304] on span "TW/25-26/#0543" at bounding box center [152, 308] width 57 height 9
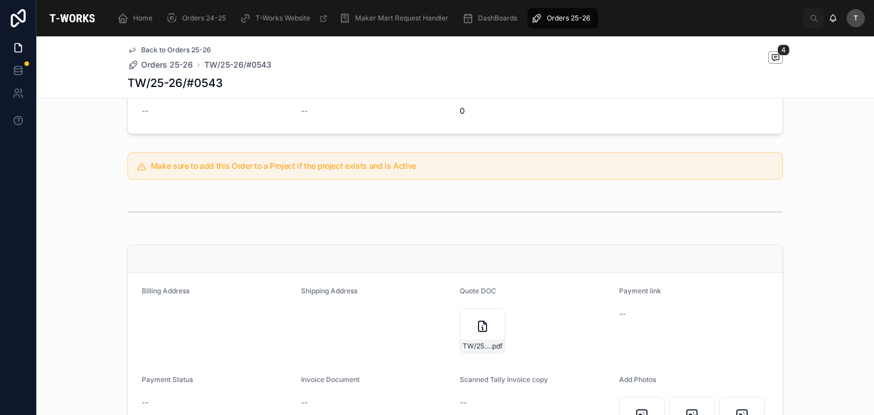
scroll to position [284, 0]
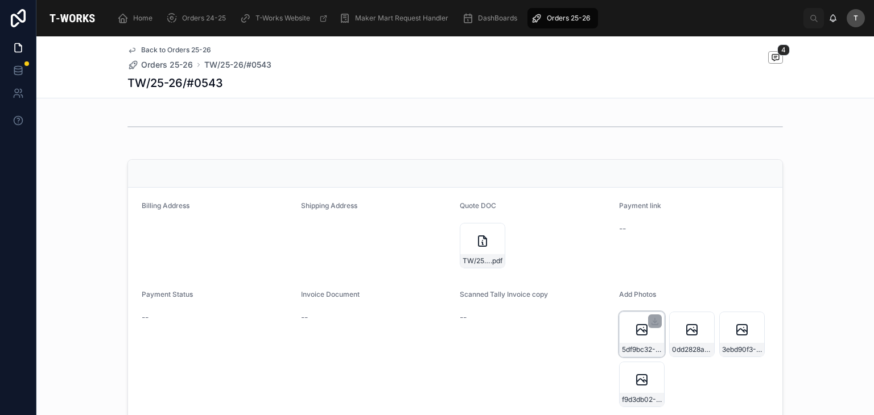
click at [636, 338] on div "5df9bc32-7be9-4005-90c7-bbd12a026950-20250729_182036" at bounding box center [641, 334] width 45 height 45
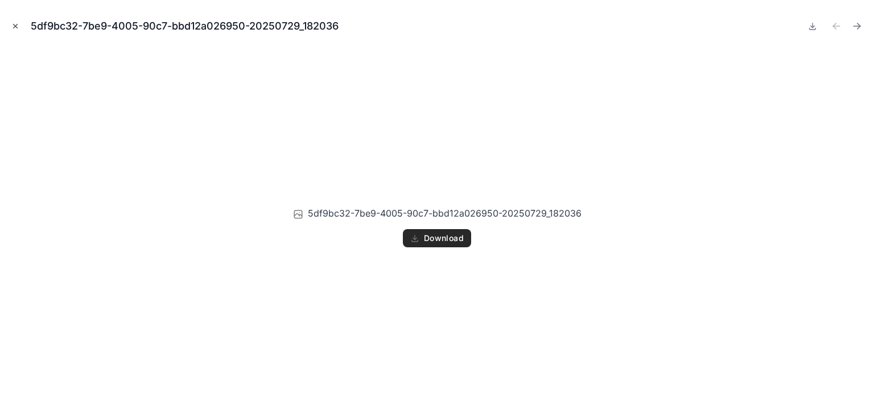
click at [13, 26] on icon "Close modal" at bounding box center [15, 26] width 8 height 8
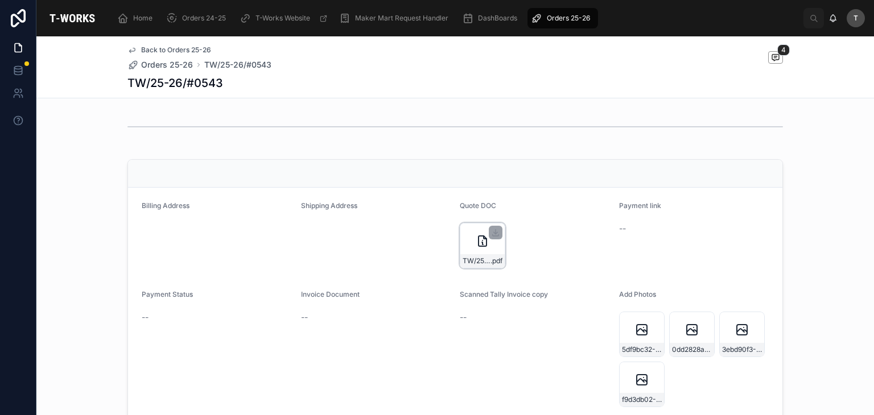
click at [480, 254] on div "TW/25-26/#0543 .pdf" at bounding box center [482, 261] width 44 height 14
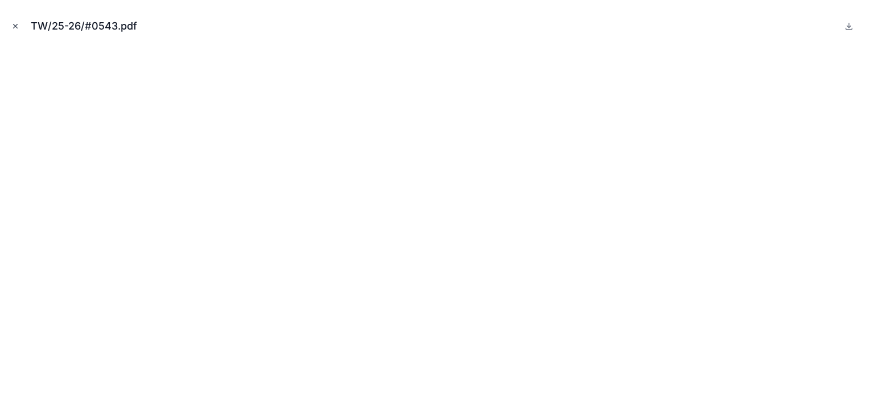
click at [18, 23] on icon "Close modal" at bounding box center [15, 26] width 8 height 8
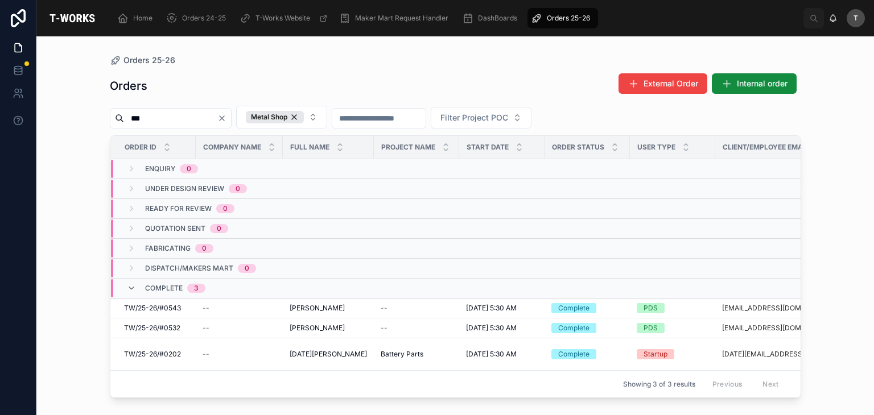
click at [226, 121] on icon "Clear" at bounding box center [221, 118] width 9 height 9
click at [234, 73] on div "Orders External Order Internal order" at bounding box center [455, 86] width 691 height 26
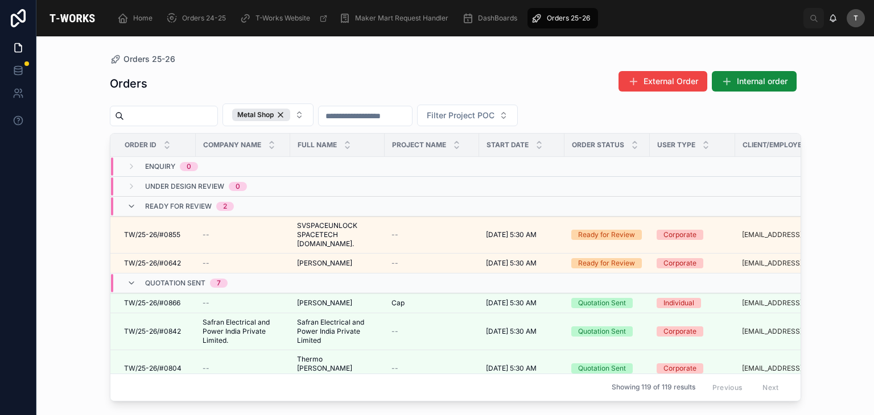
click at [150, 117] on input "text" at bounding box center [170, 116] width 93 height 16
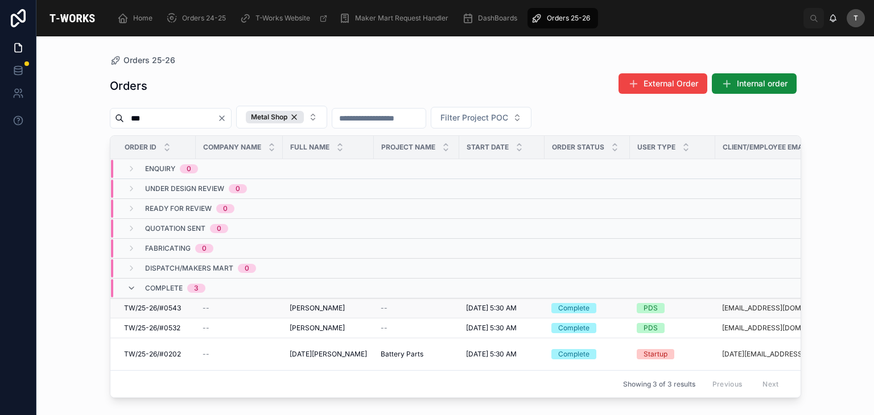
type input "***"
click at [180, 304] on span "TW/25-26/#0543" at bounding box center [152, 308] width 57 height 9
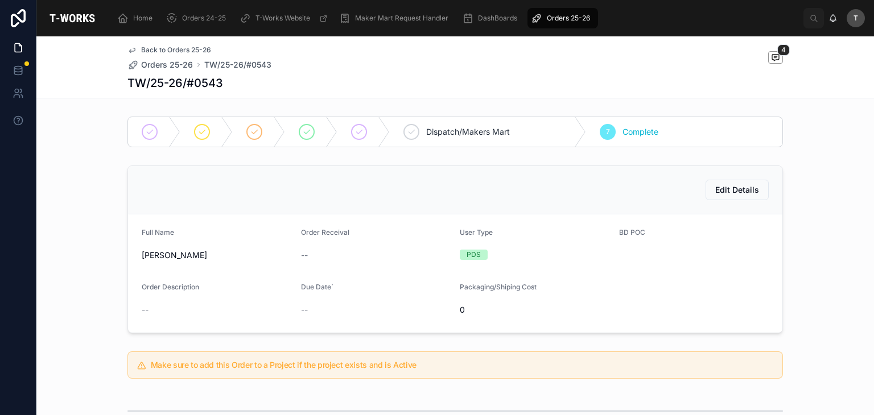
scroll to position [227, 0]
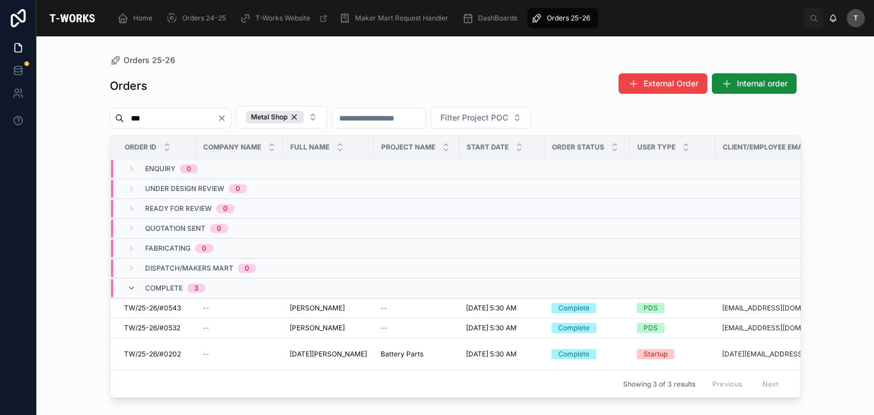
click at [231, 114] on button "Clear" at bounding box center [224, 118] width 14 height 9
click at [246, 51] on div "Orders 25-26 Orders External Order Internal order Metal Shop Filter Project POC…" at bounding box center [455, 218] width 727 height 365
